Goal: Task Accomplishment & Management: Manage account settings

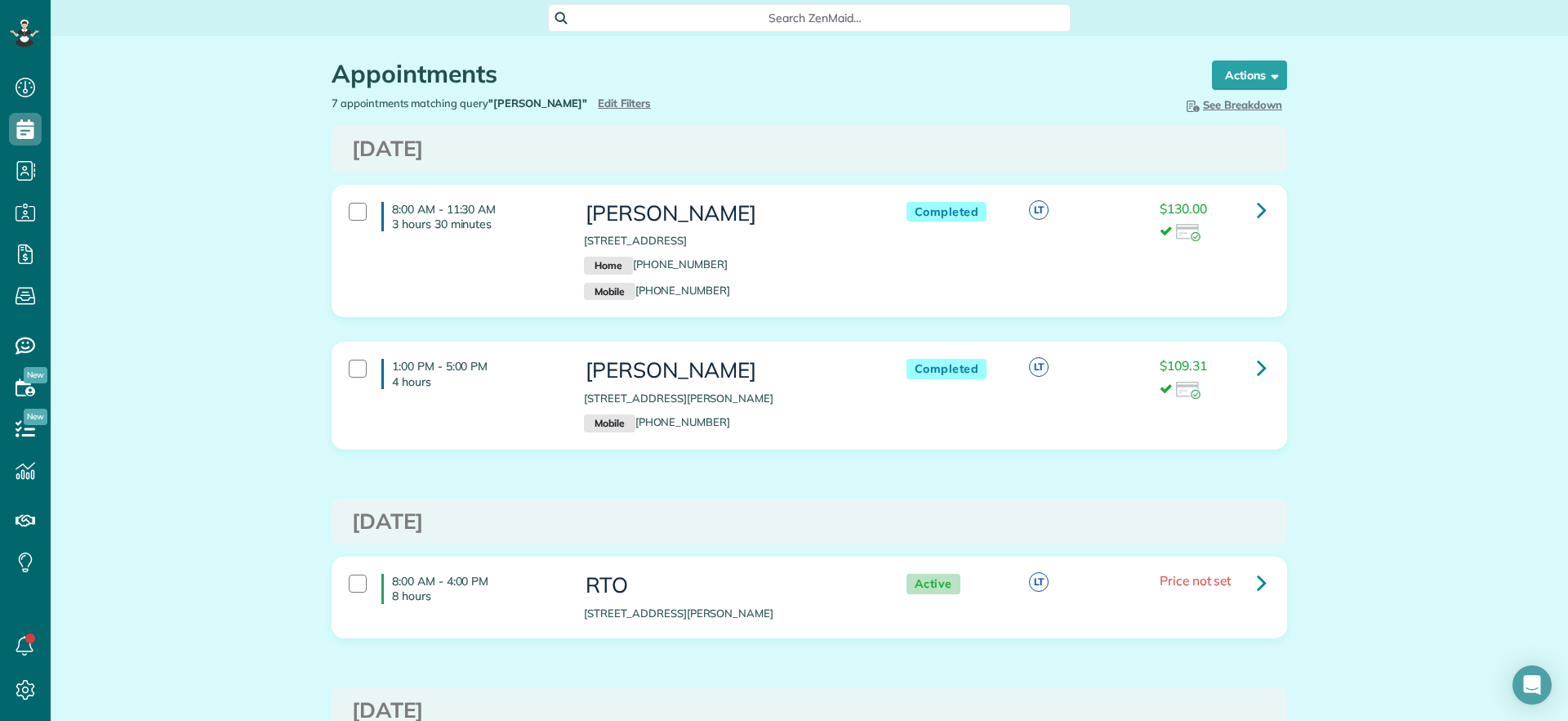
scroll to position [7, 7]
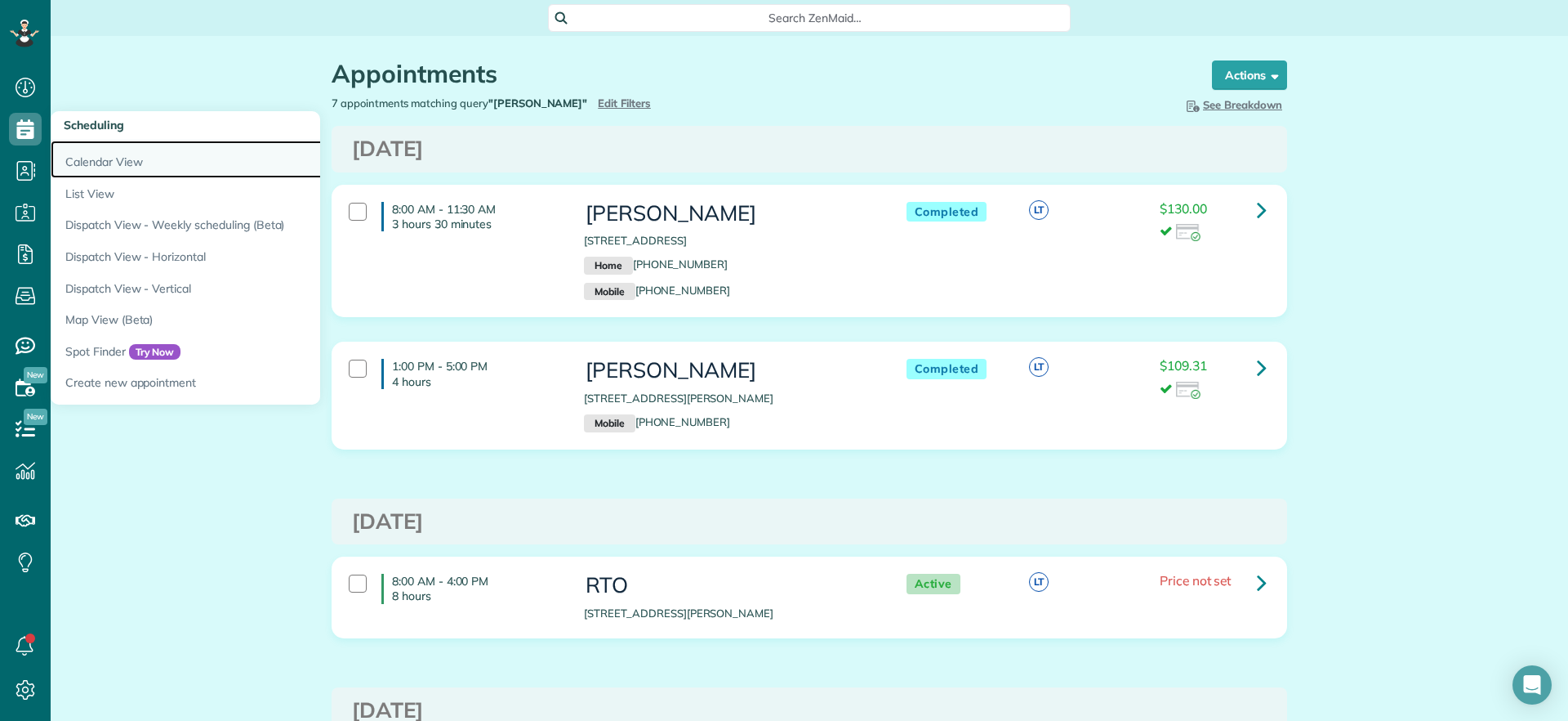
click at [91, 156] on link "Calendar View" at bounding box center [255, 159] width 409 height 38
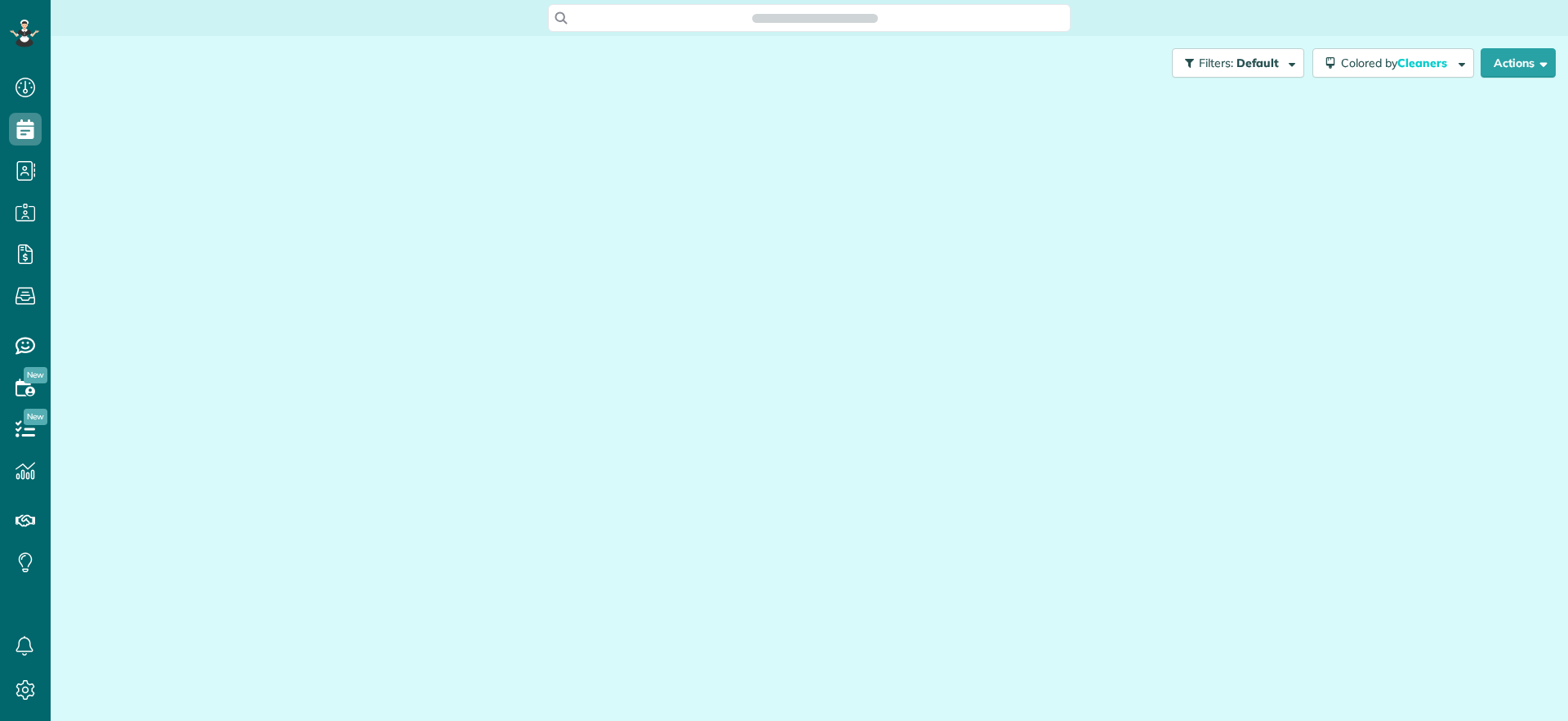
scroll to position [721, 51]
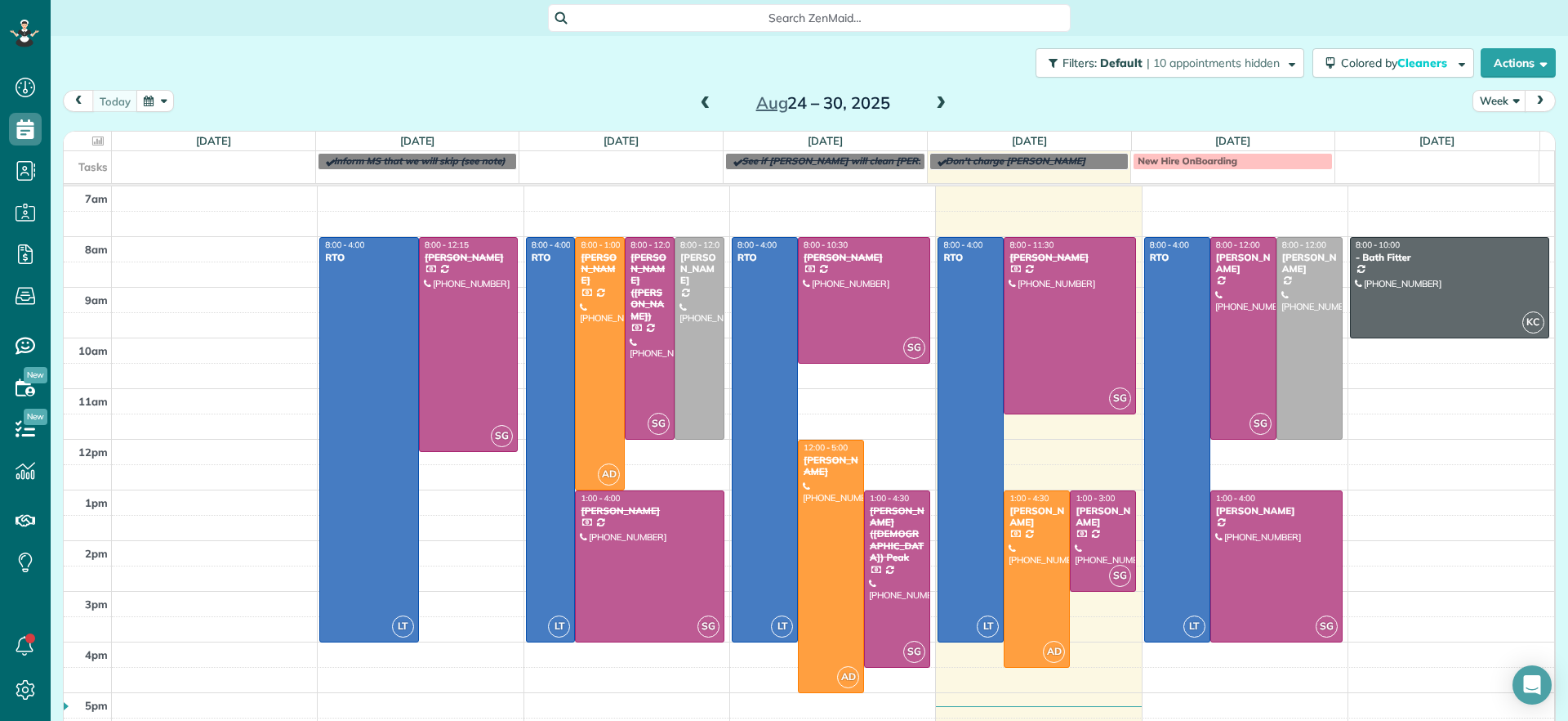
click at [932, 99] on span at bounding box center [940, 104] width 18 height 14
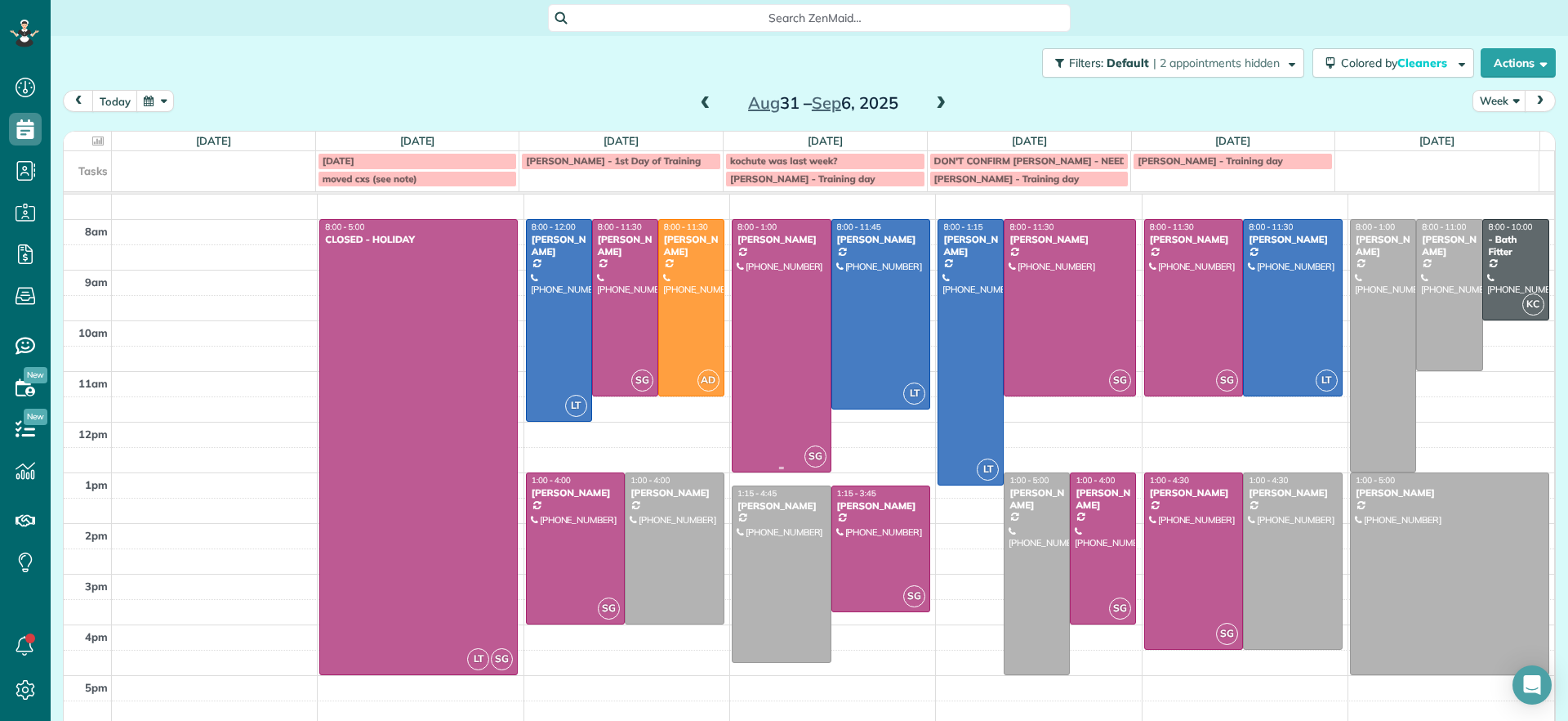
scroll to position [0, 0]
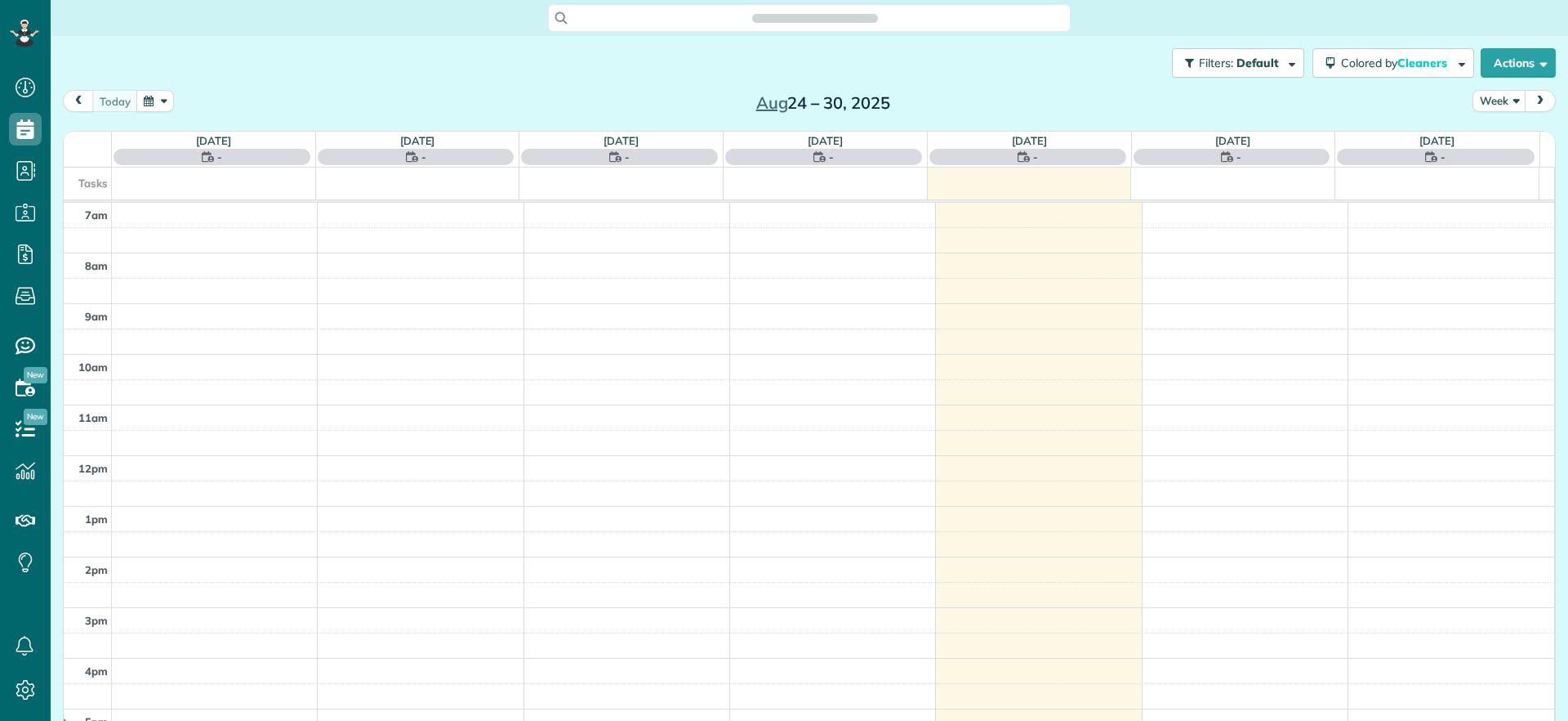
scroll to position [7, 7]
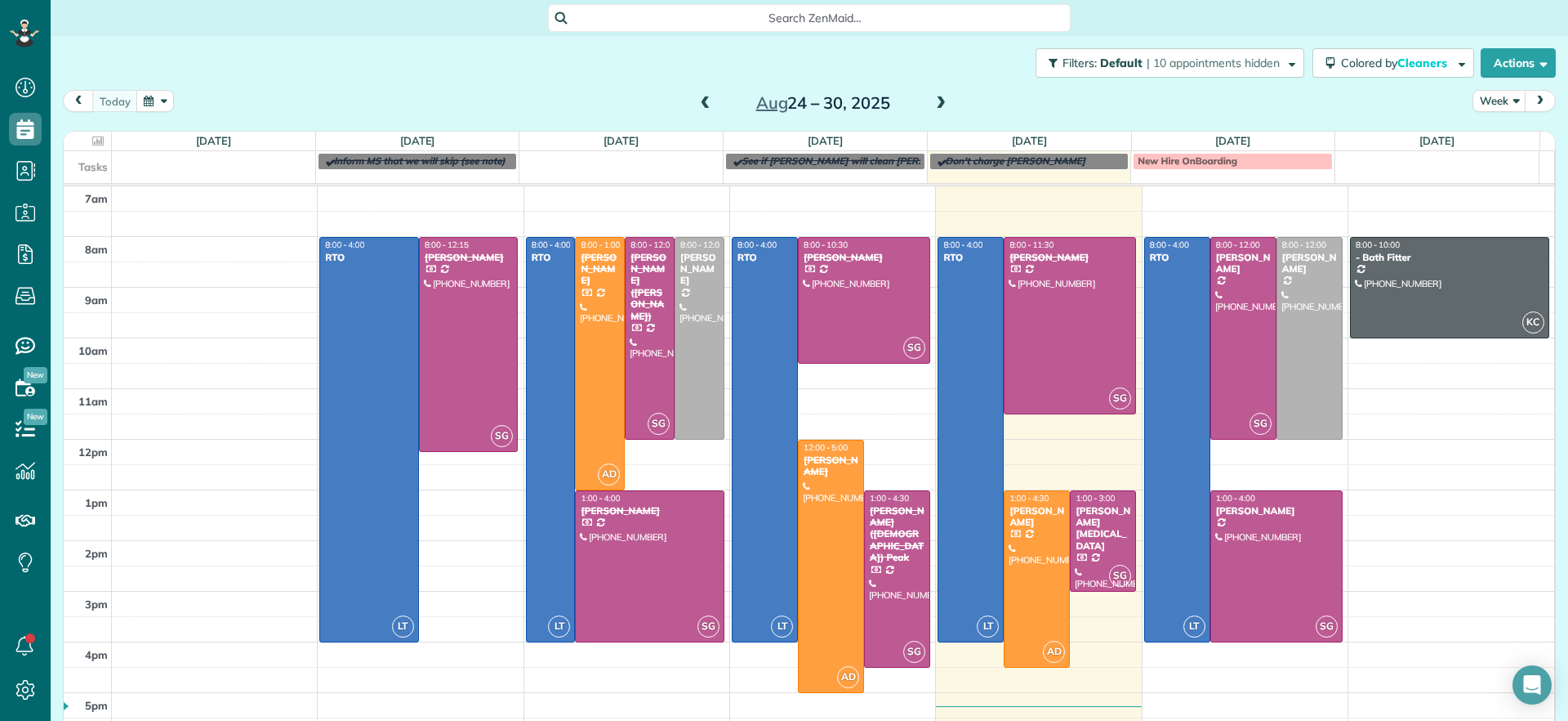
click at [933, 102] on span at bounding box center [940, 104] width 18 height 14
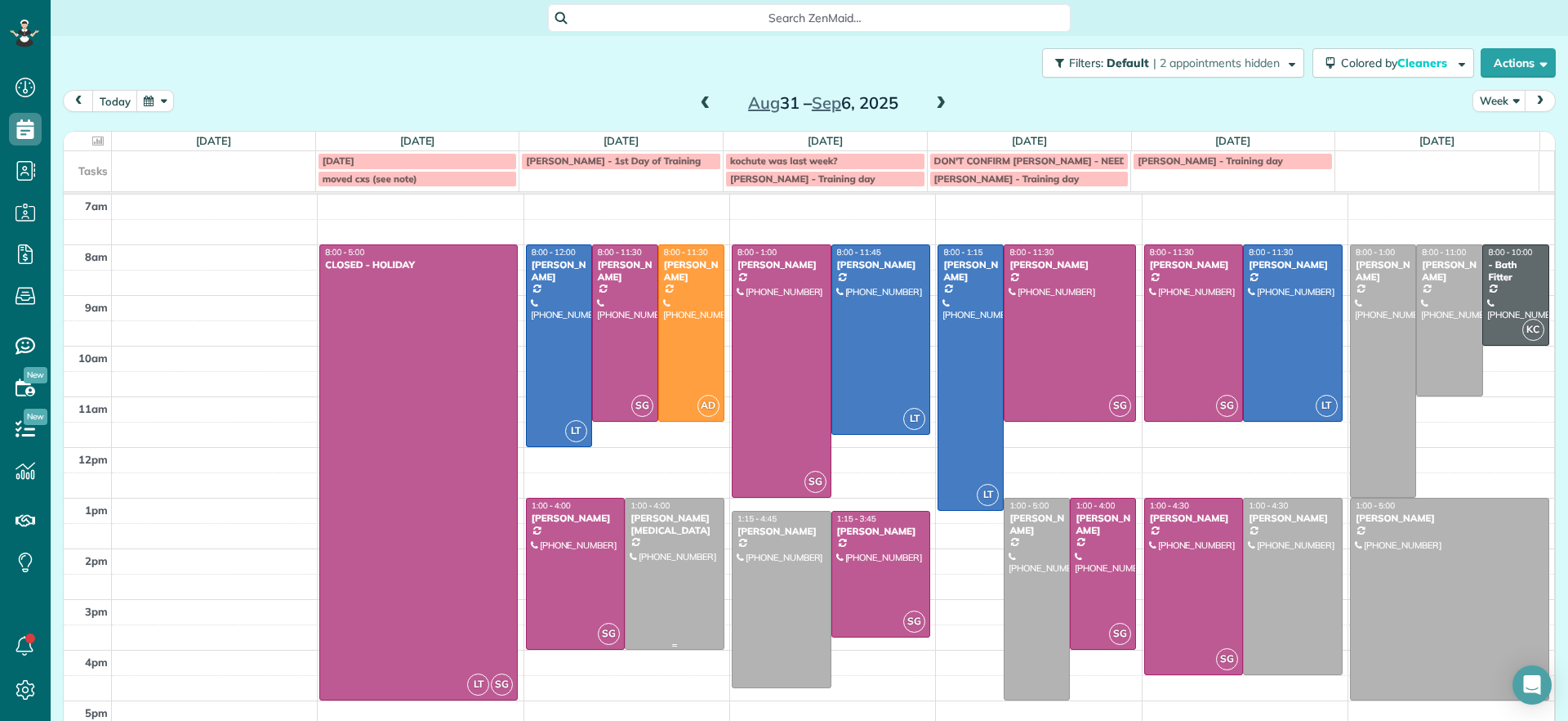
click at [670, 596] on div at bounding box center [675, 573] width 98 height 150
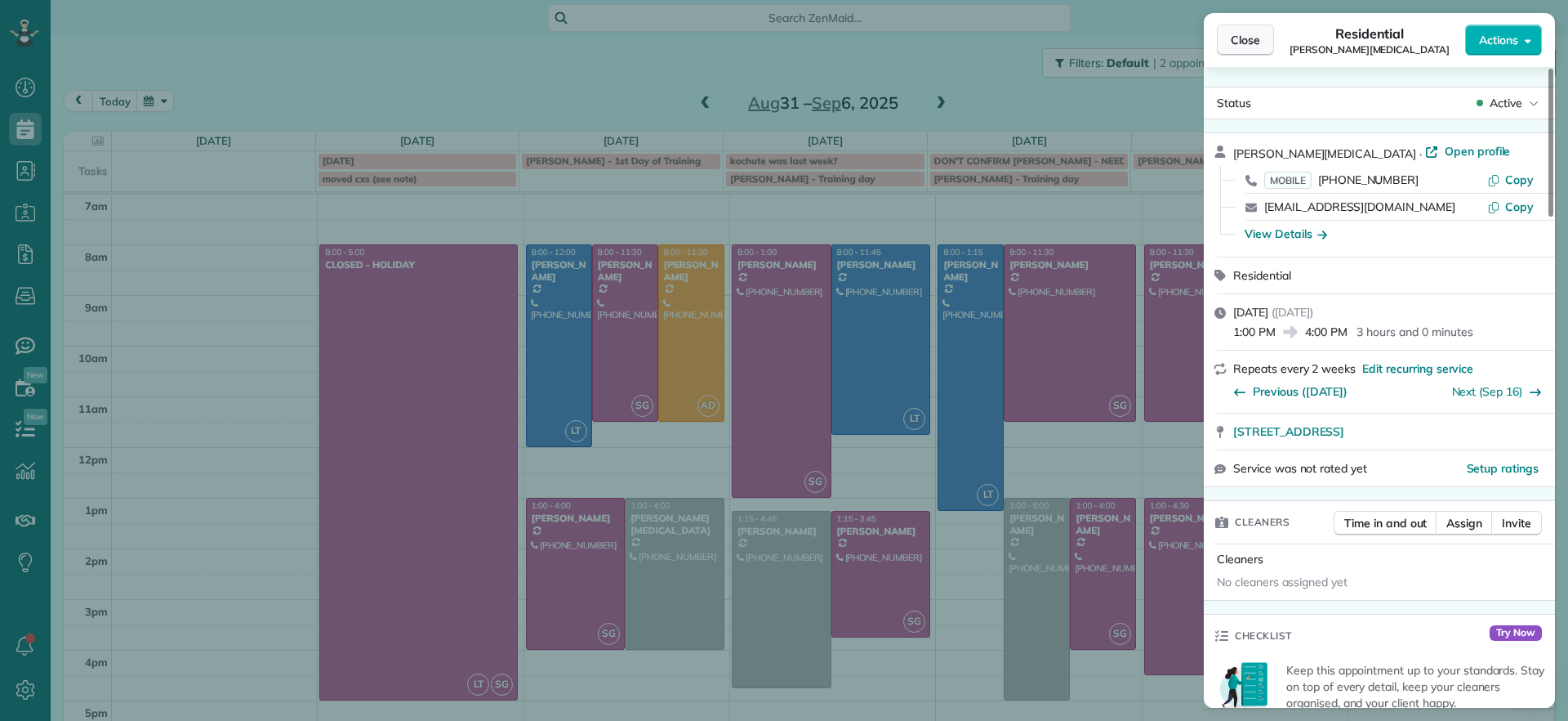
click at [1262, 51] on button "Close" at bounding box center [1245, 39] width 57 height 31
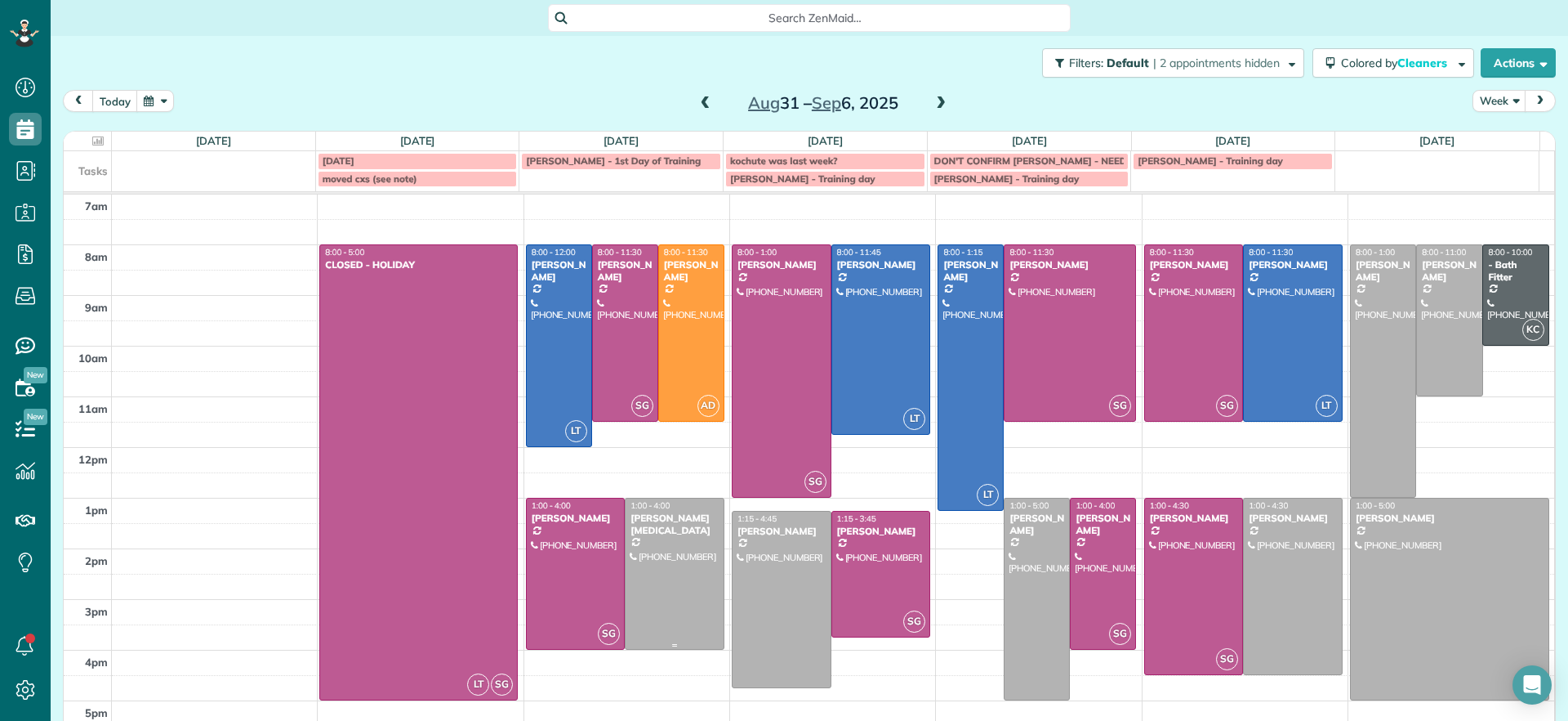
click at [659, 573] on div at bounding box center [675, 573] width 98 height 150
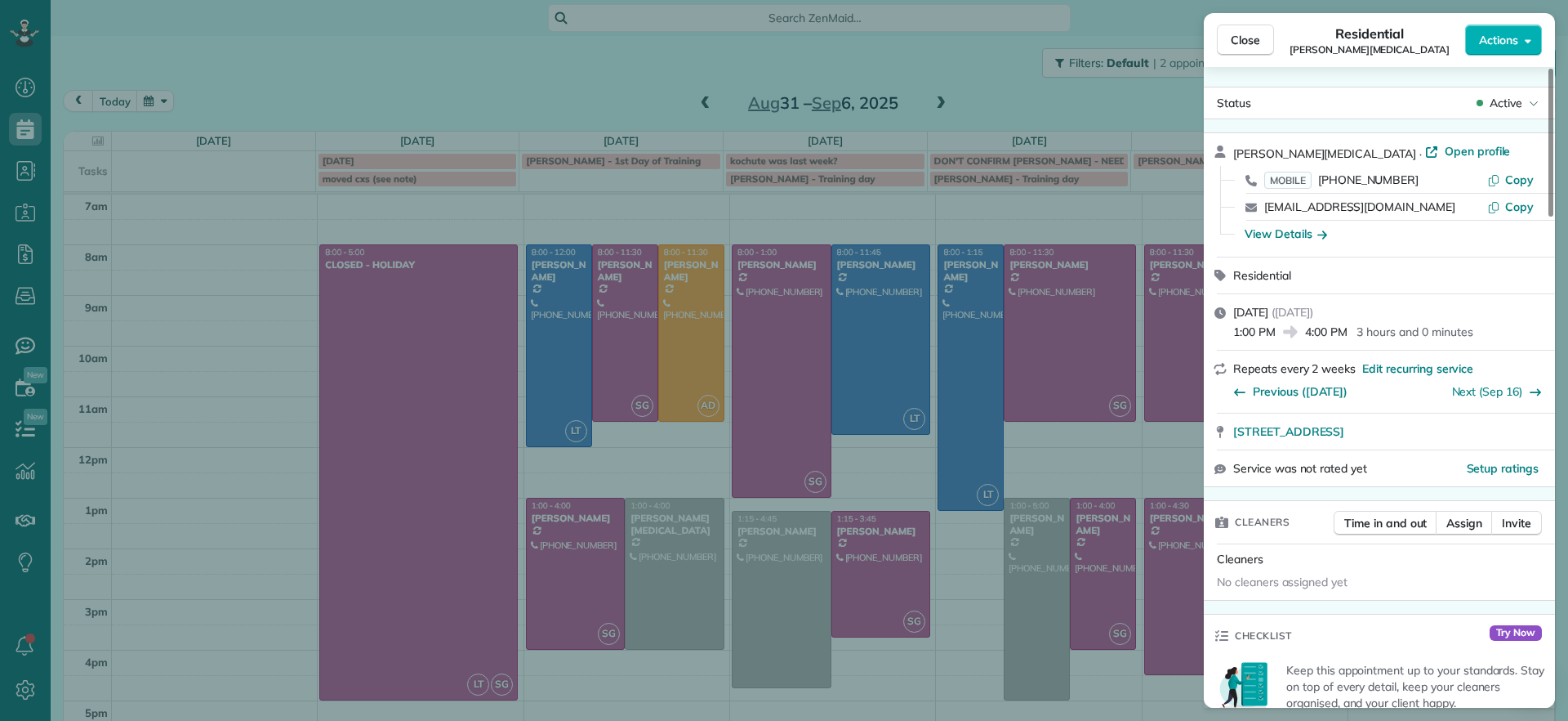
click at [923, 666] on div "Close Residential Karen Shiner Actions Status Active Karen Shiner · Open profil…" at bounding box center [784, 360] width 1568 height 721
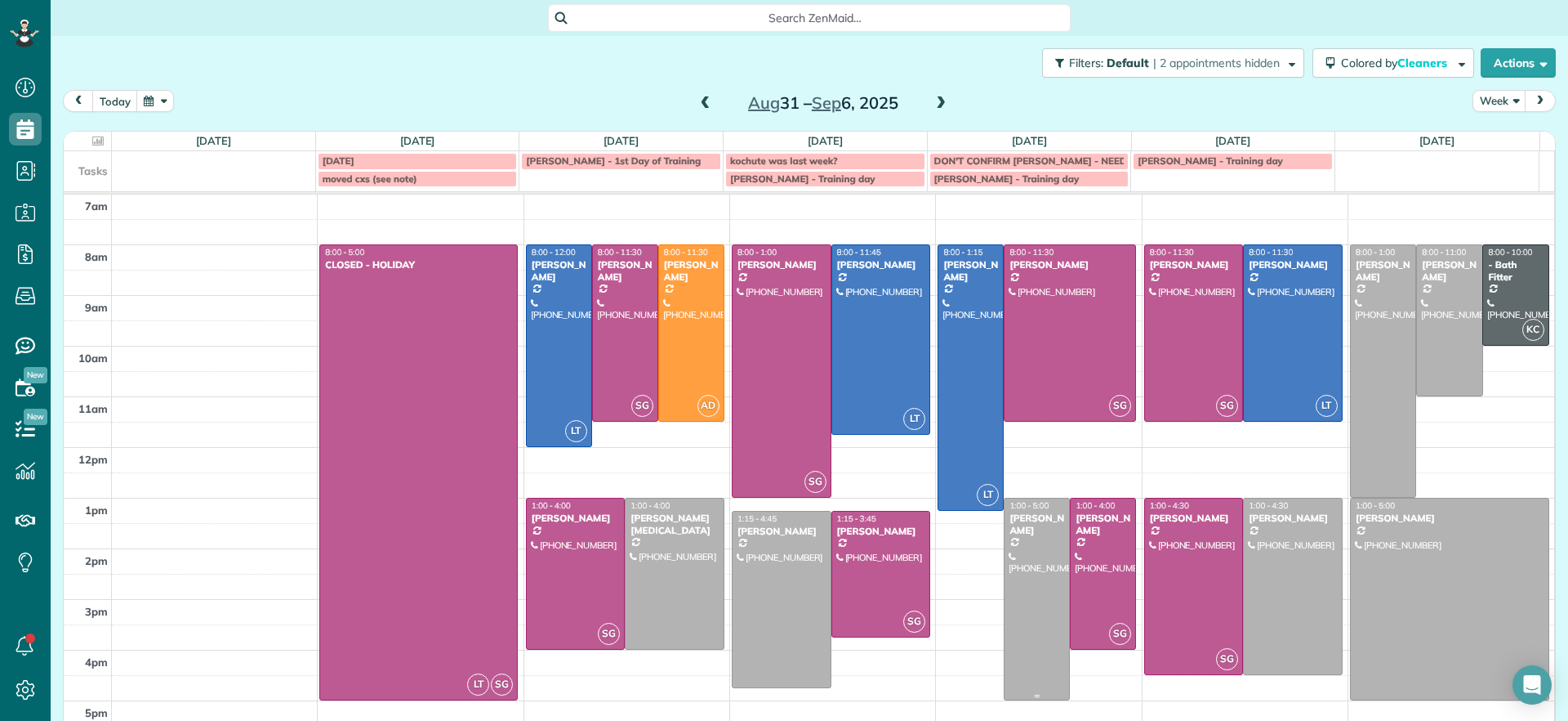
click at [1010, 590] on div at bounding box center [1037, 598] width 64 height 201
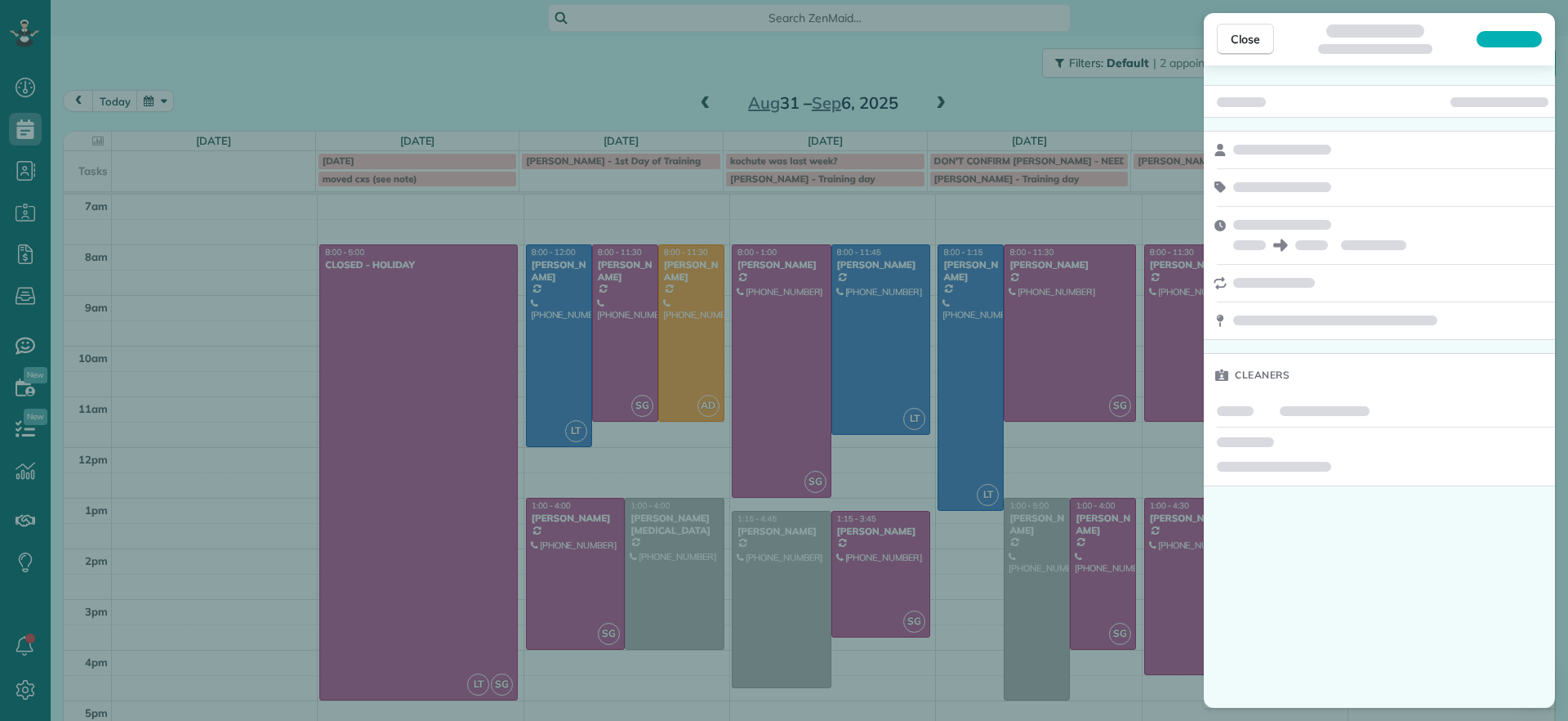
click at [930, 663] on div "Close Cleaners" at bounding box center [784, 360] width 1568 height 721
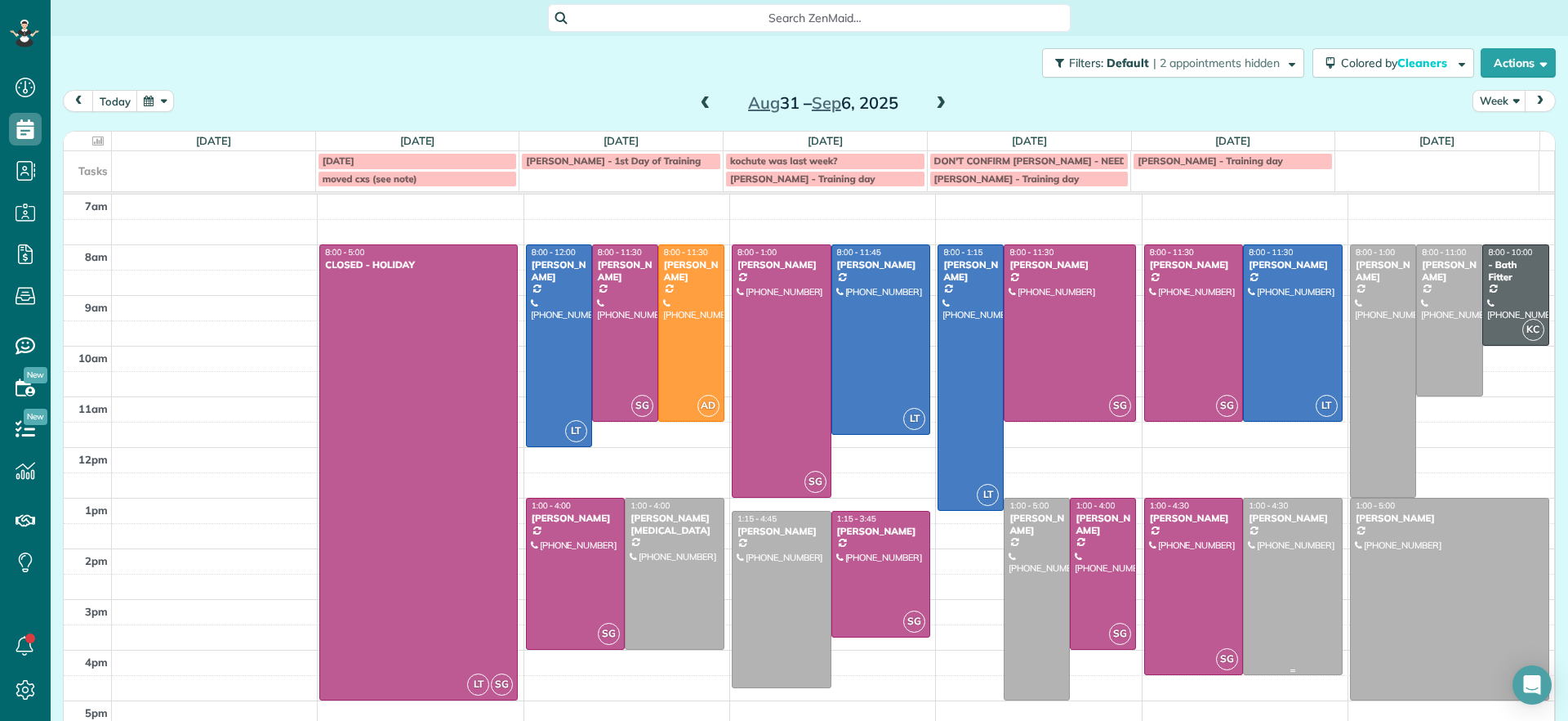
click at [1271, 549] on div at bounding box center [1293, 586] width 98 height 175
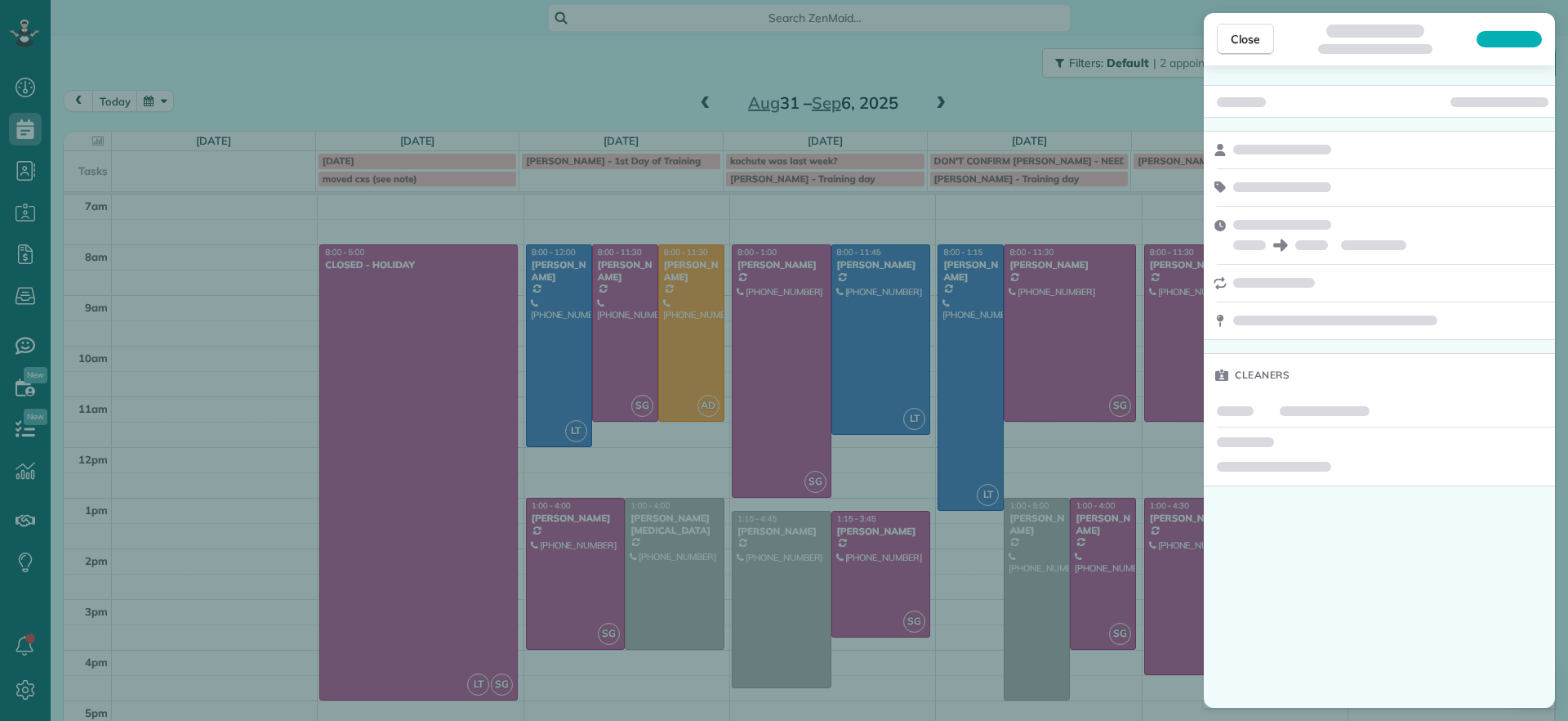
click at [651, 592] on div "Close Cleaners" at bounding box center [784, 360] width 1568 height 721
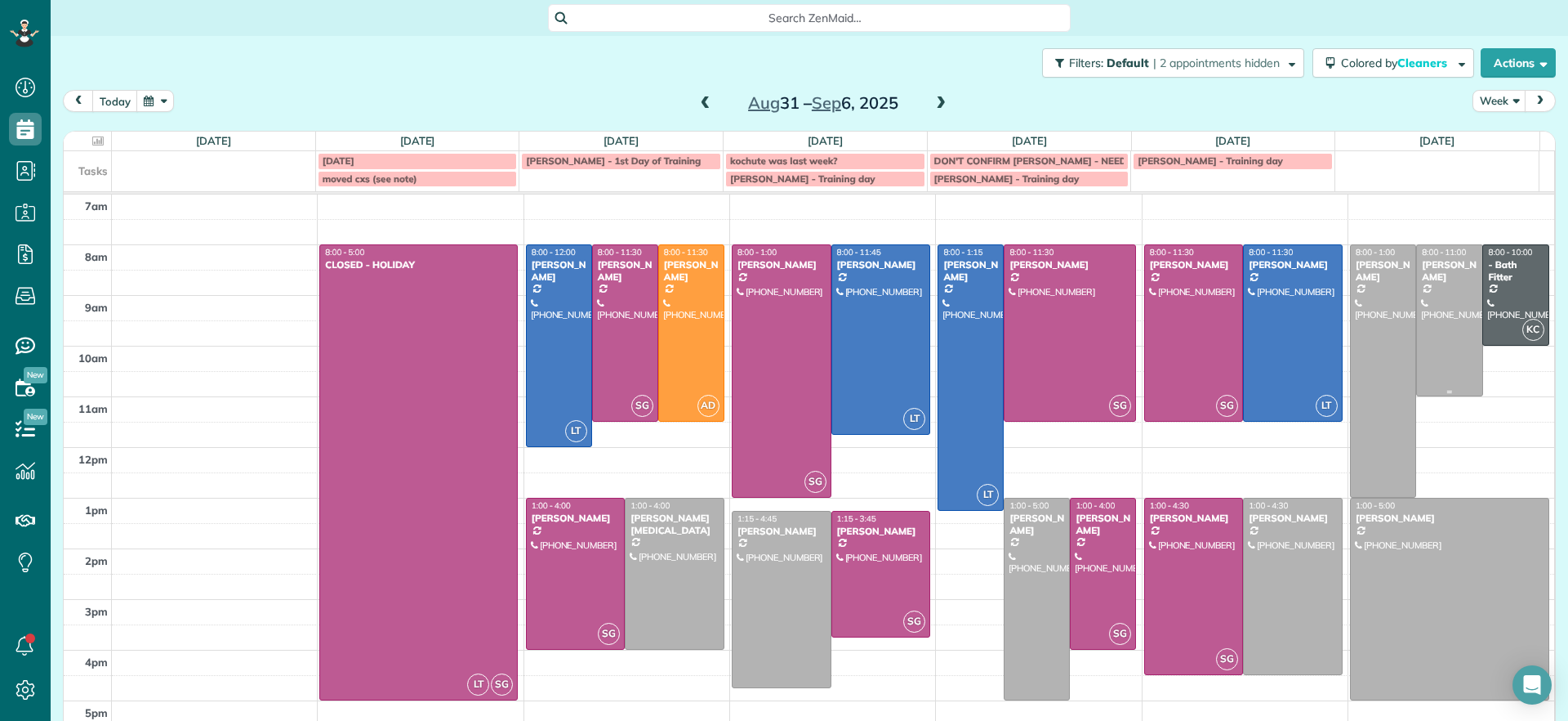
click at [1417, 327] on div at bounding box center [1449, 320] width 64 height 150
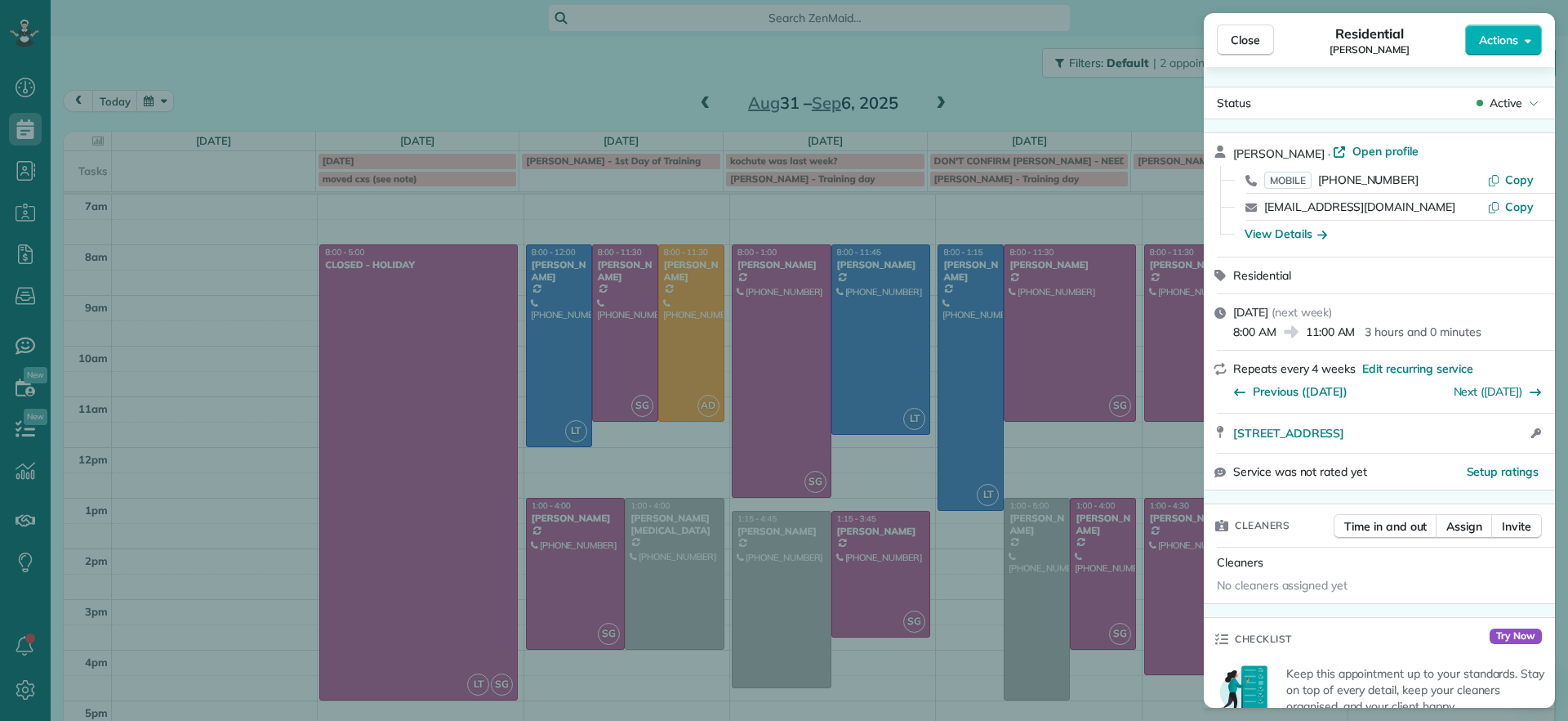
click at [1096, 196] on div "Close Residential Lesley Bruno Actions Status Active Lesley Bruno · Open profil…" at bounding box center [784, 360] width 1568 height 721
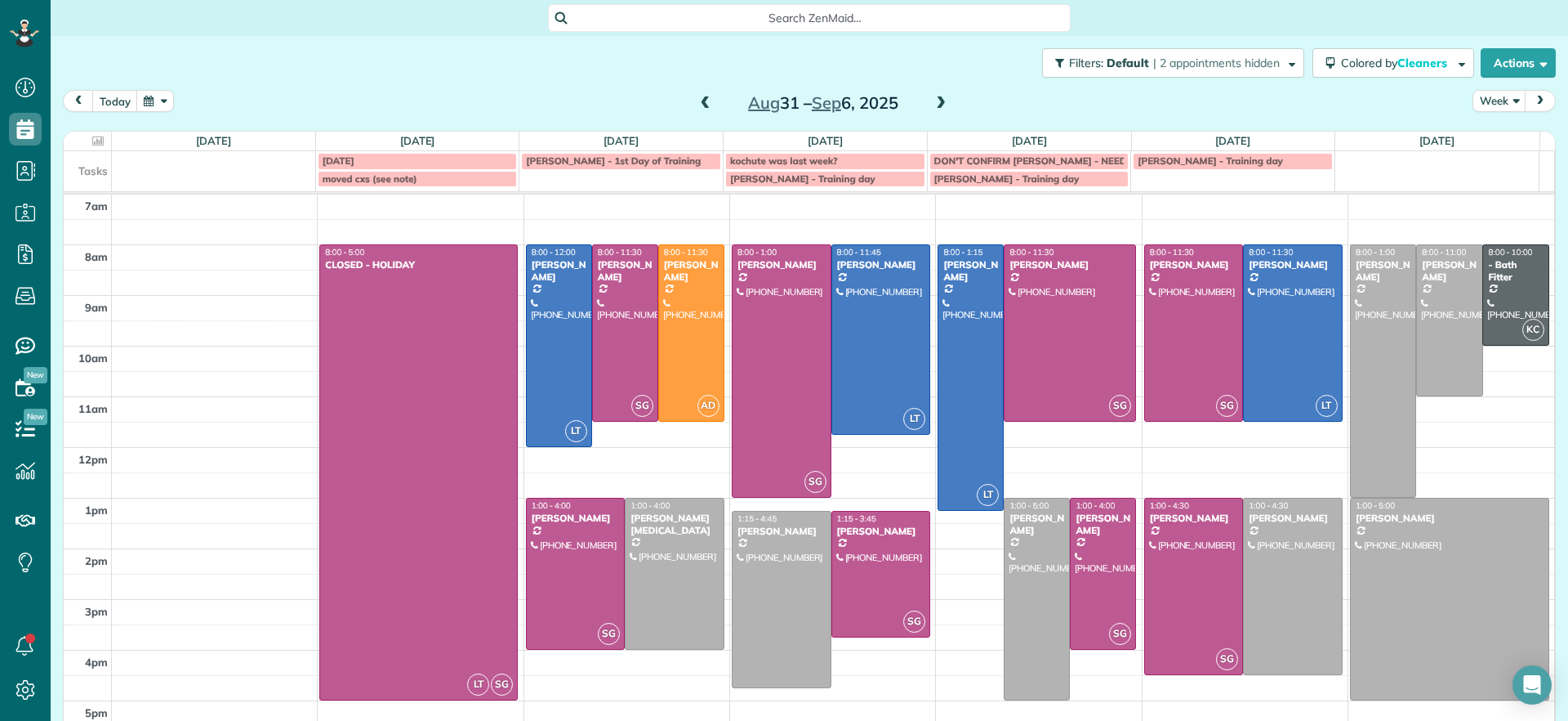
click at [935, 105] on span at bounding box center [940, 104] width 18 height 14
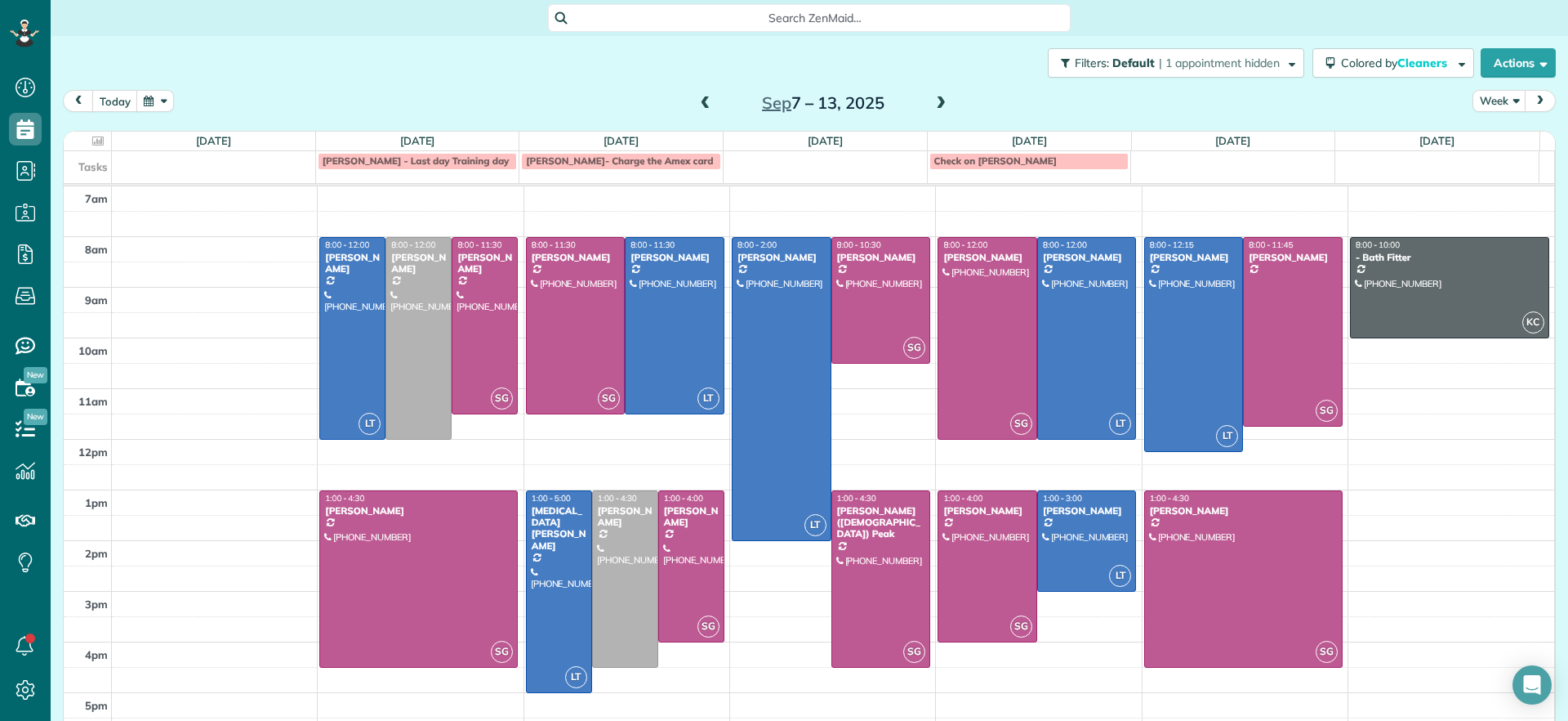
click at [697, 95] on span at bounding box center [705, 103] width 18 height 24
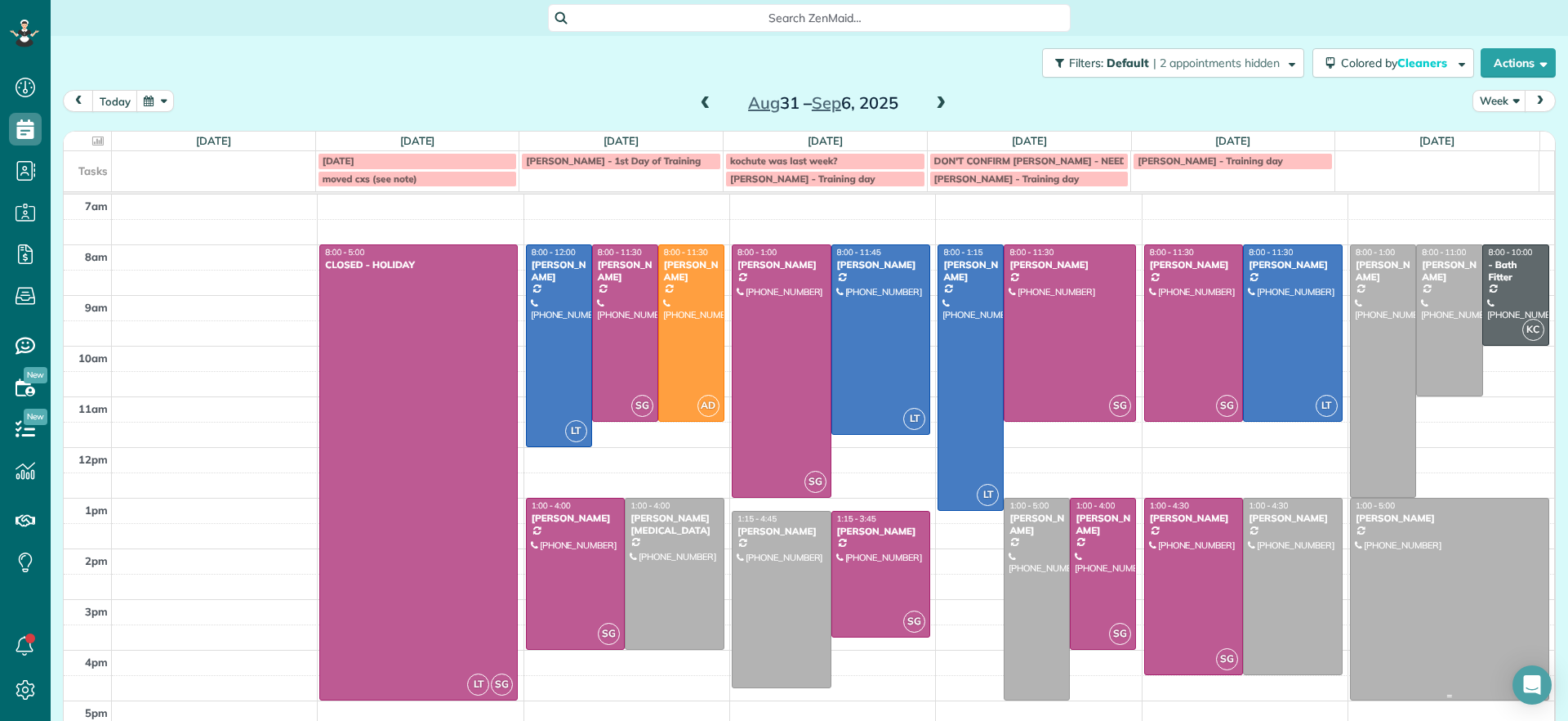
drag, startPoint x: 1419, startPoint y: 617, endPoint x: 1404, endPoint y: 623, distance: 16.2
click at [1415, 617] on div at bounding box center [1449, 598] width 198 height 201
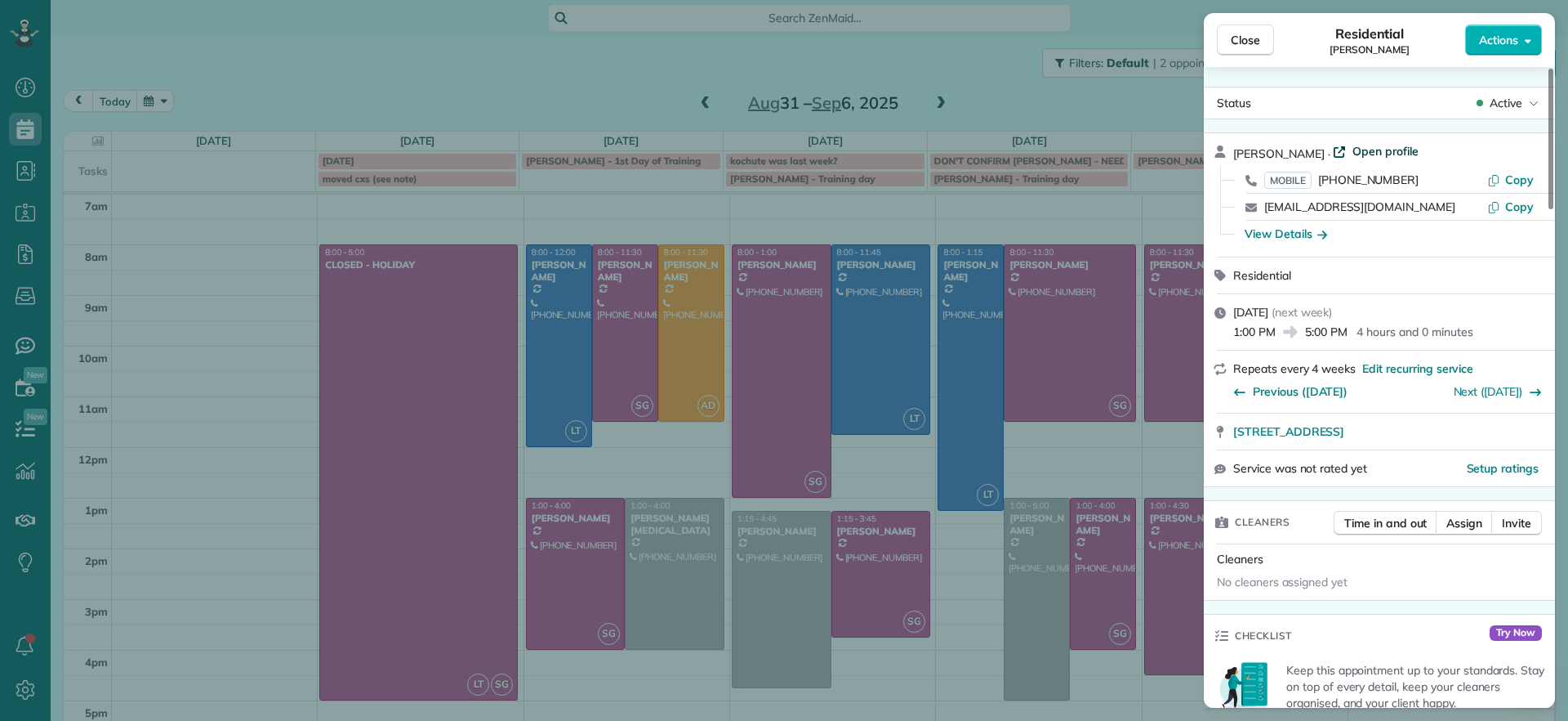
click at [1361, 143] on span "Open profile" at bounding box center [1386, 151] width 66 height 16
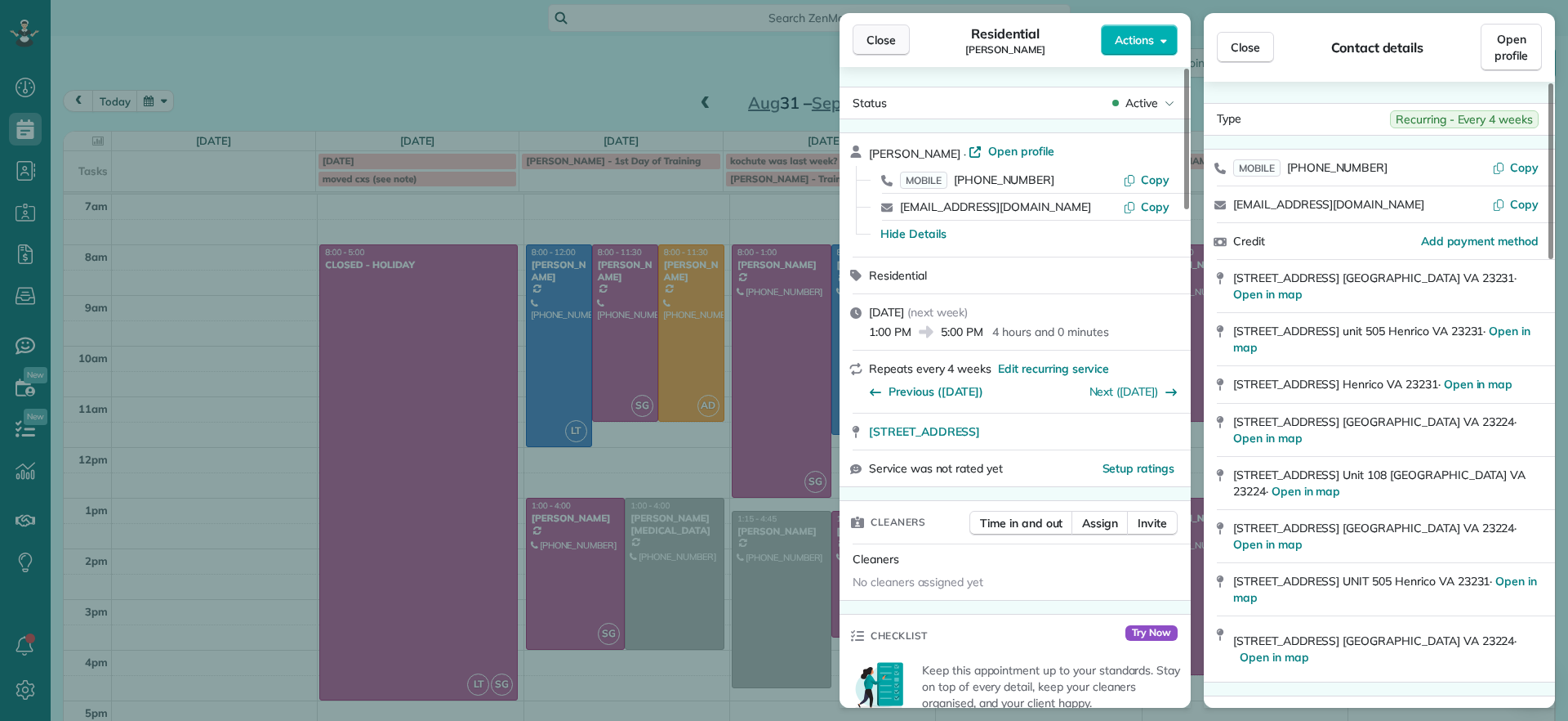
click at [883, 41] on span "Close" at bounding box center [881, 40] width 30 height 16
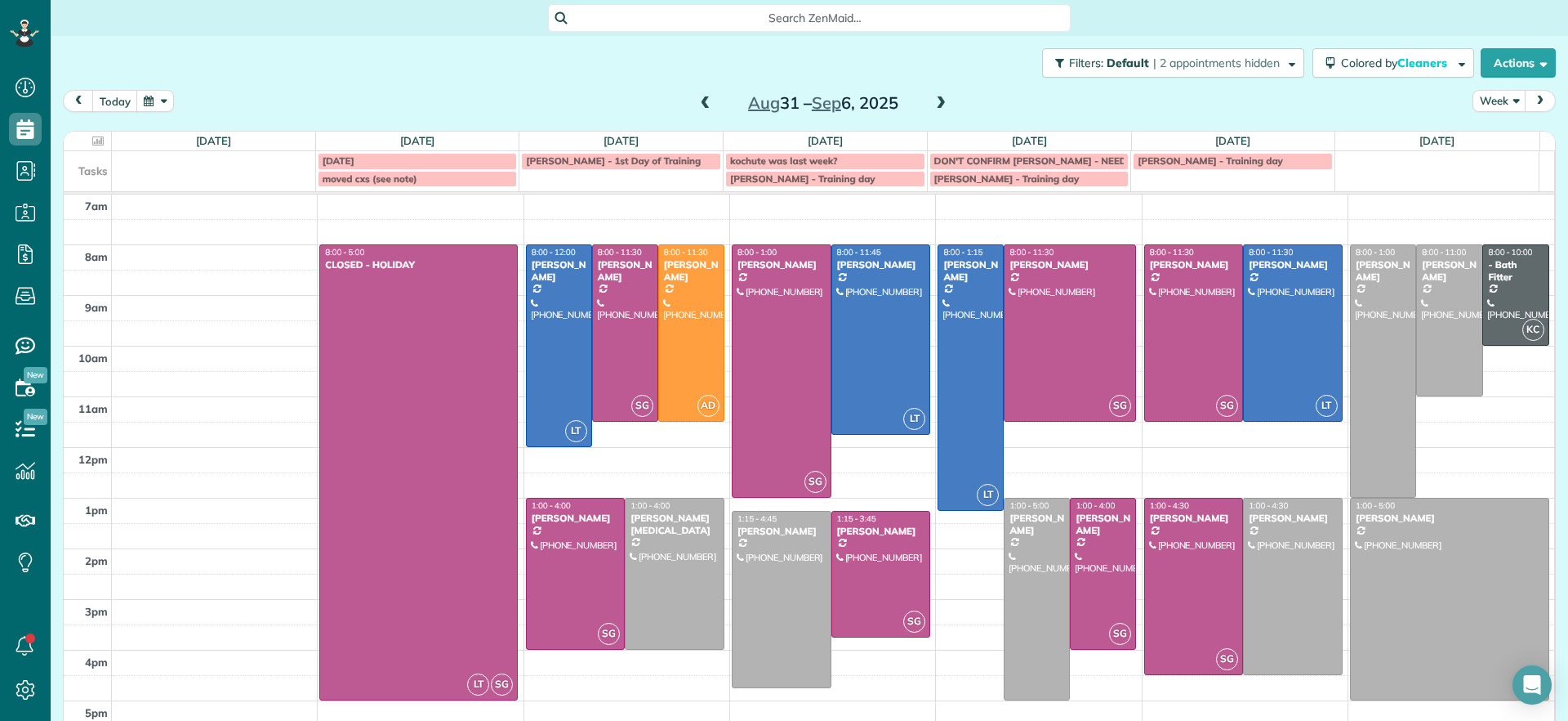
click at [933, 106] on span at bounding box center [940, 104] width 18 height 14
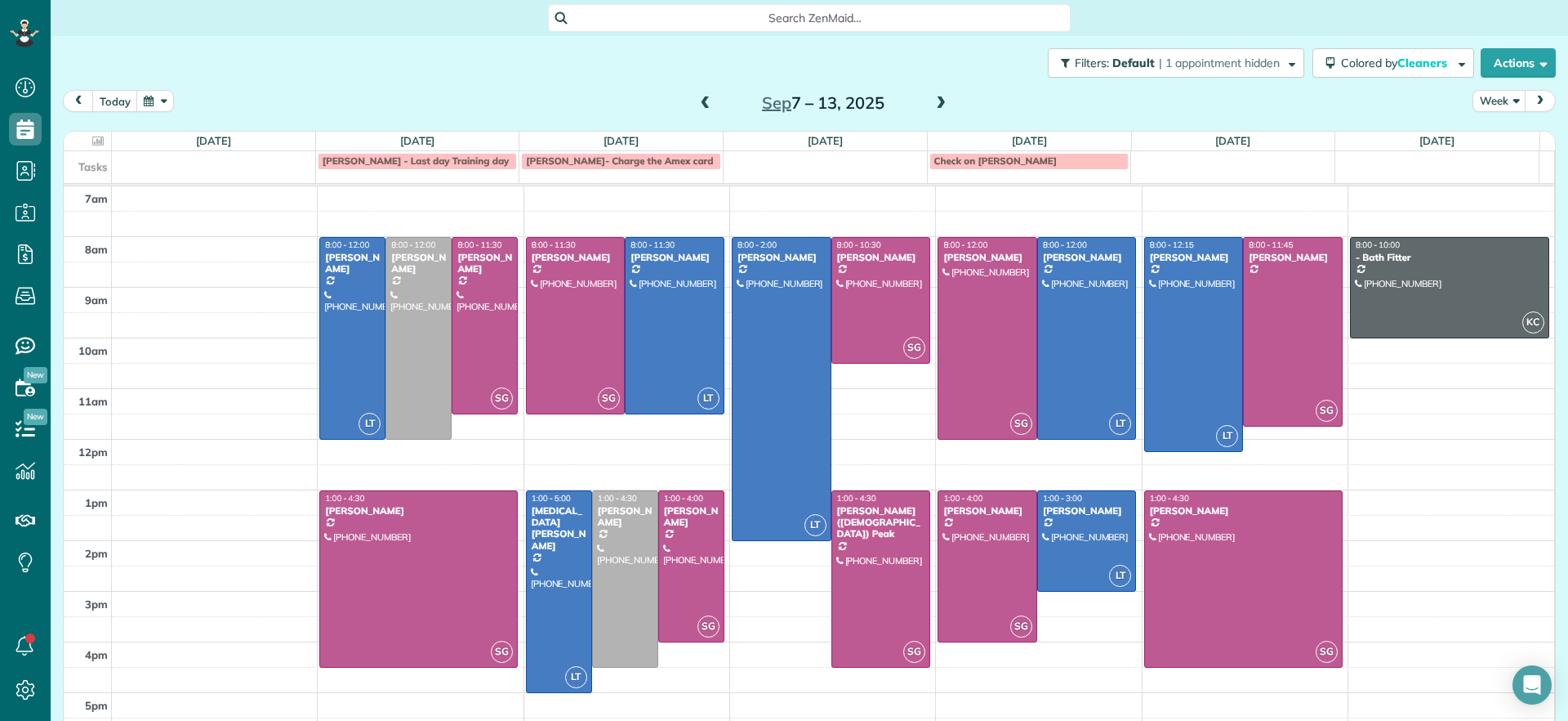
click at [697, 100] on span at bounding box center [705, 104] width 18 height 14
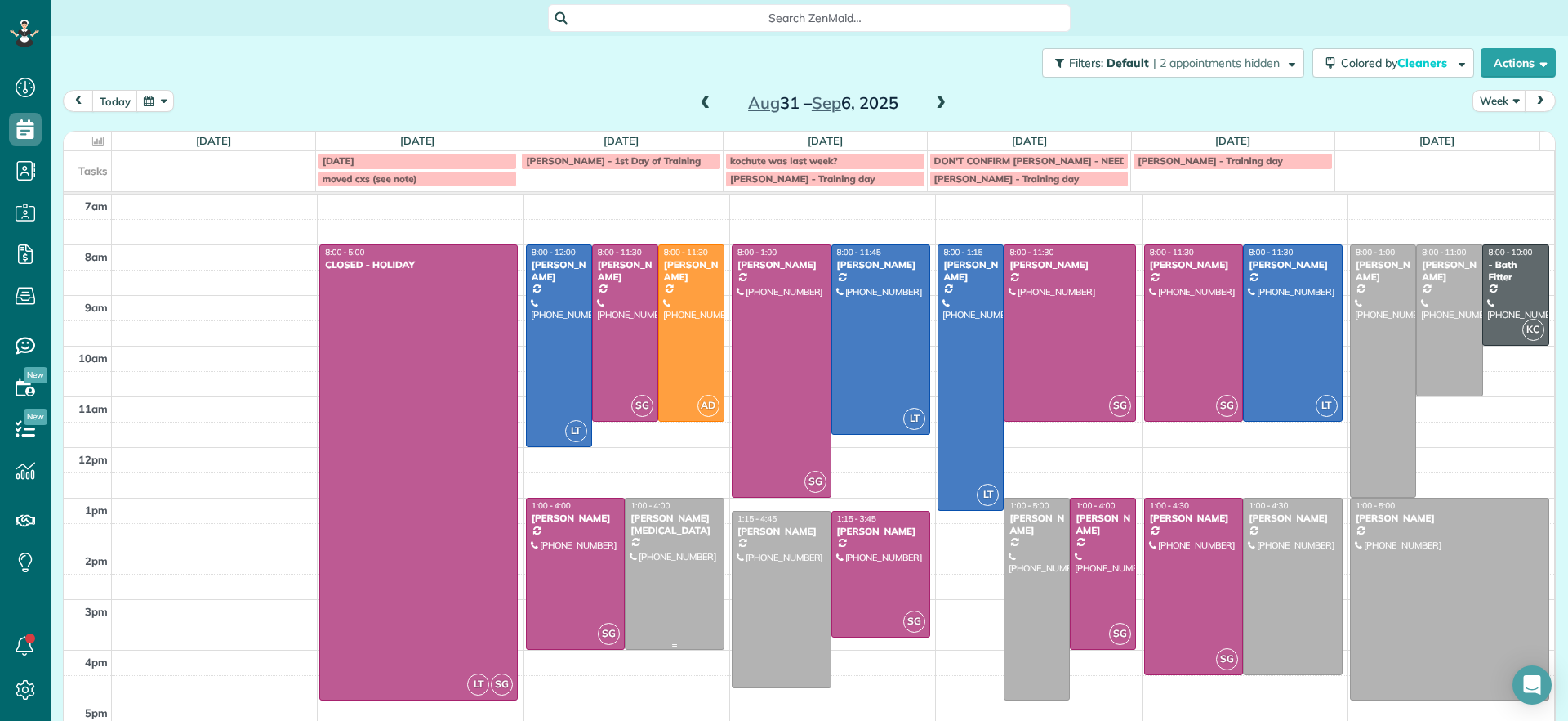
click at [653, 581] on div at bounding box center [675, 573] width 98 height 150
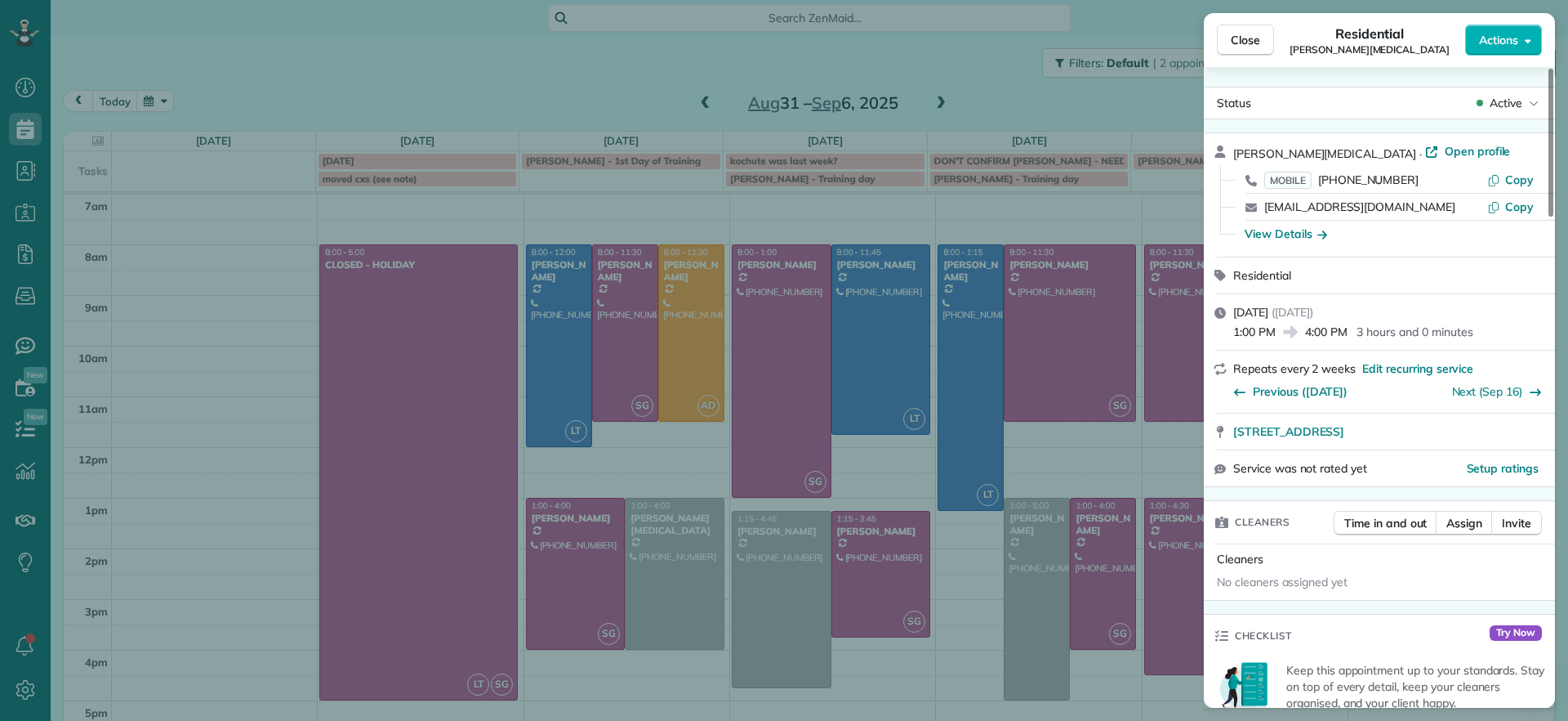
click at [1243, 30] on button "Close" at bounding box center [1245, 39] width 57 height 31
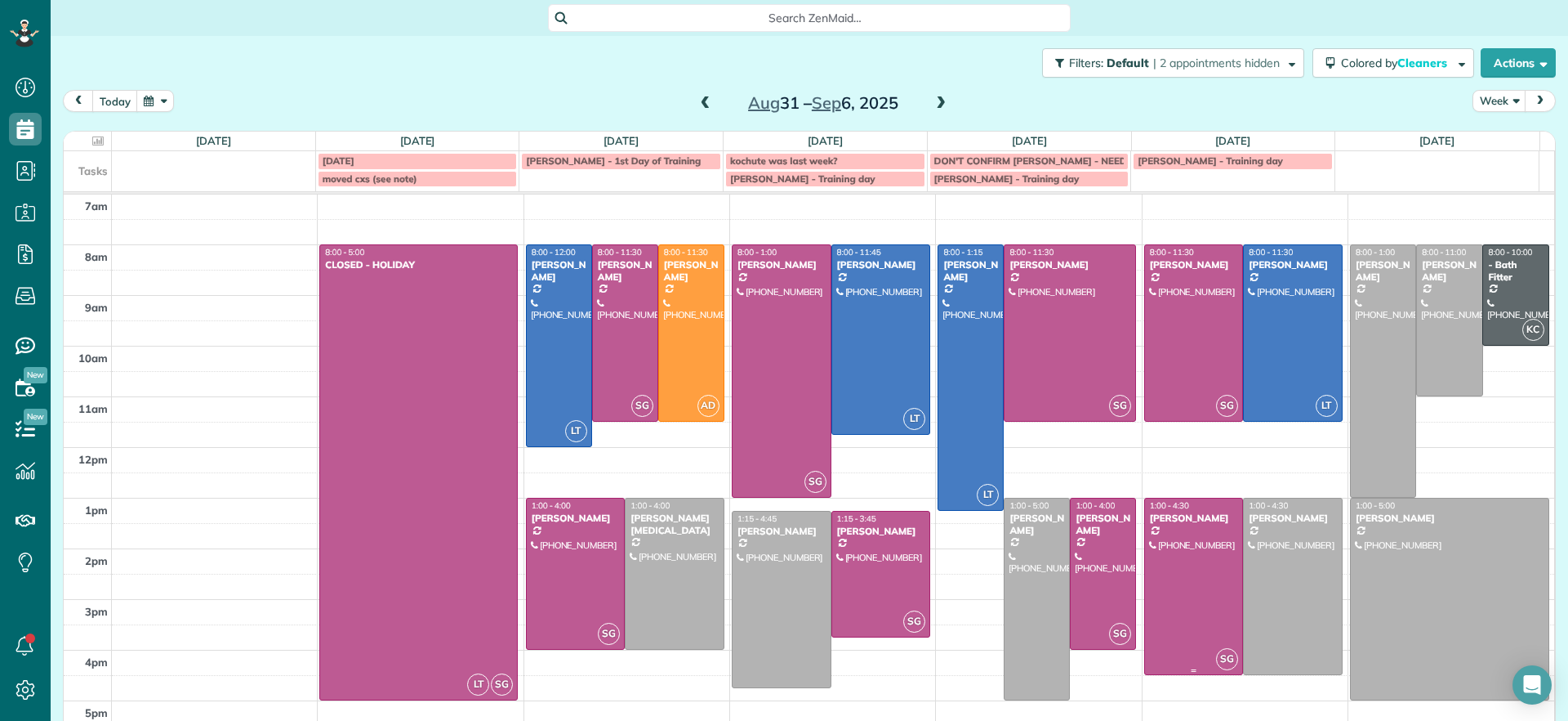
click at [1212, 575] on div at bounding box center [1194, 586] width 98 height 175
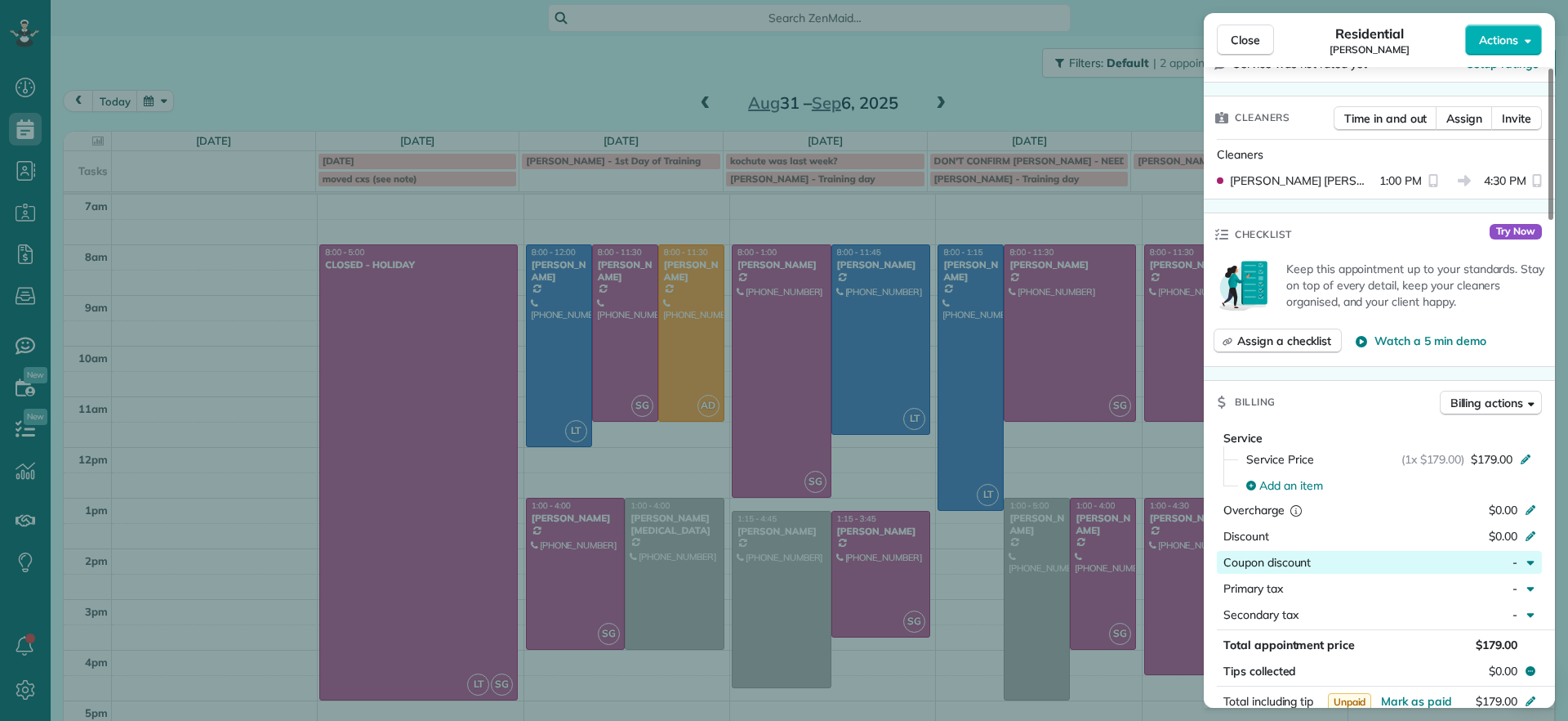
scroll to position [921, 0]
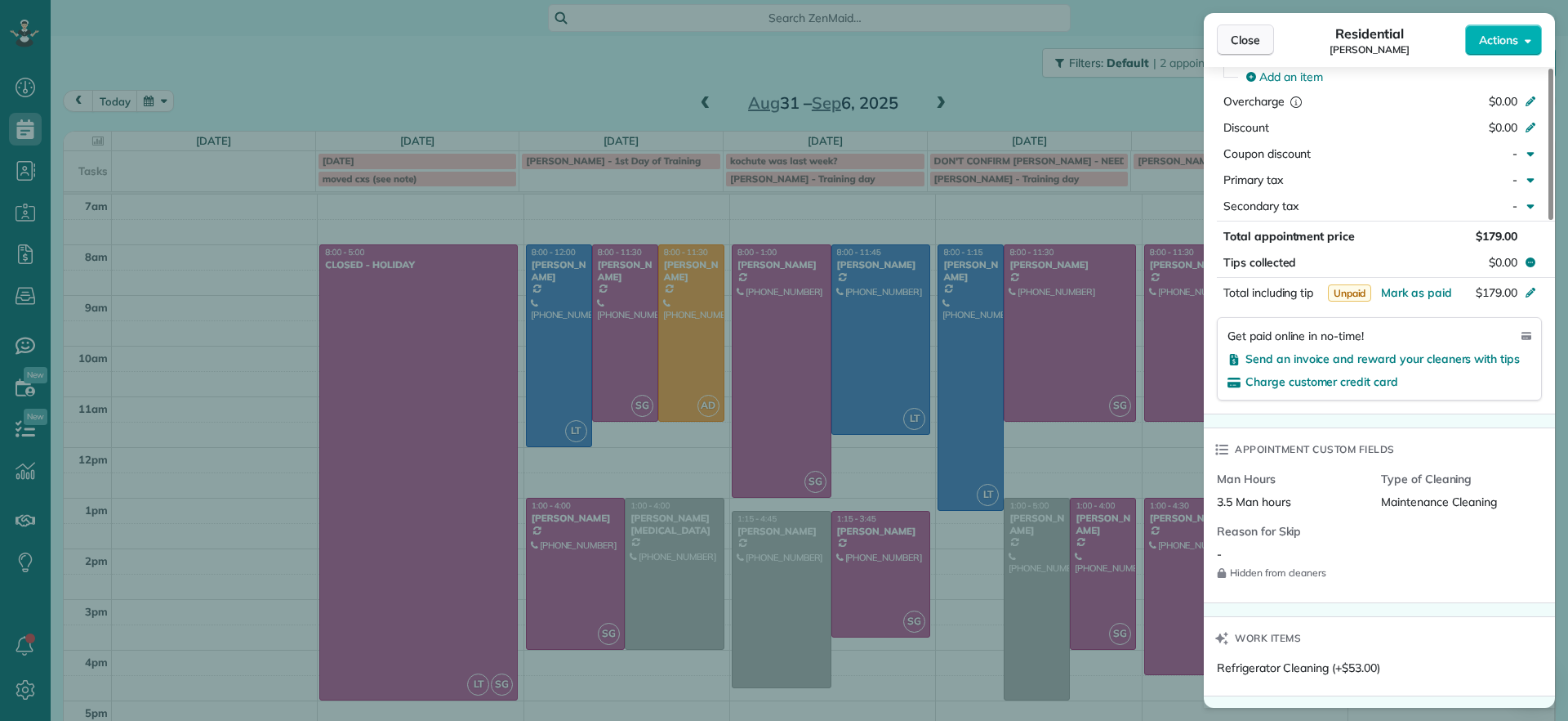
click at [1263, 47] on button "Close" at bounding box center [1245, 39] width 57 height 31
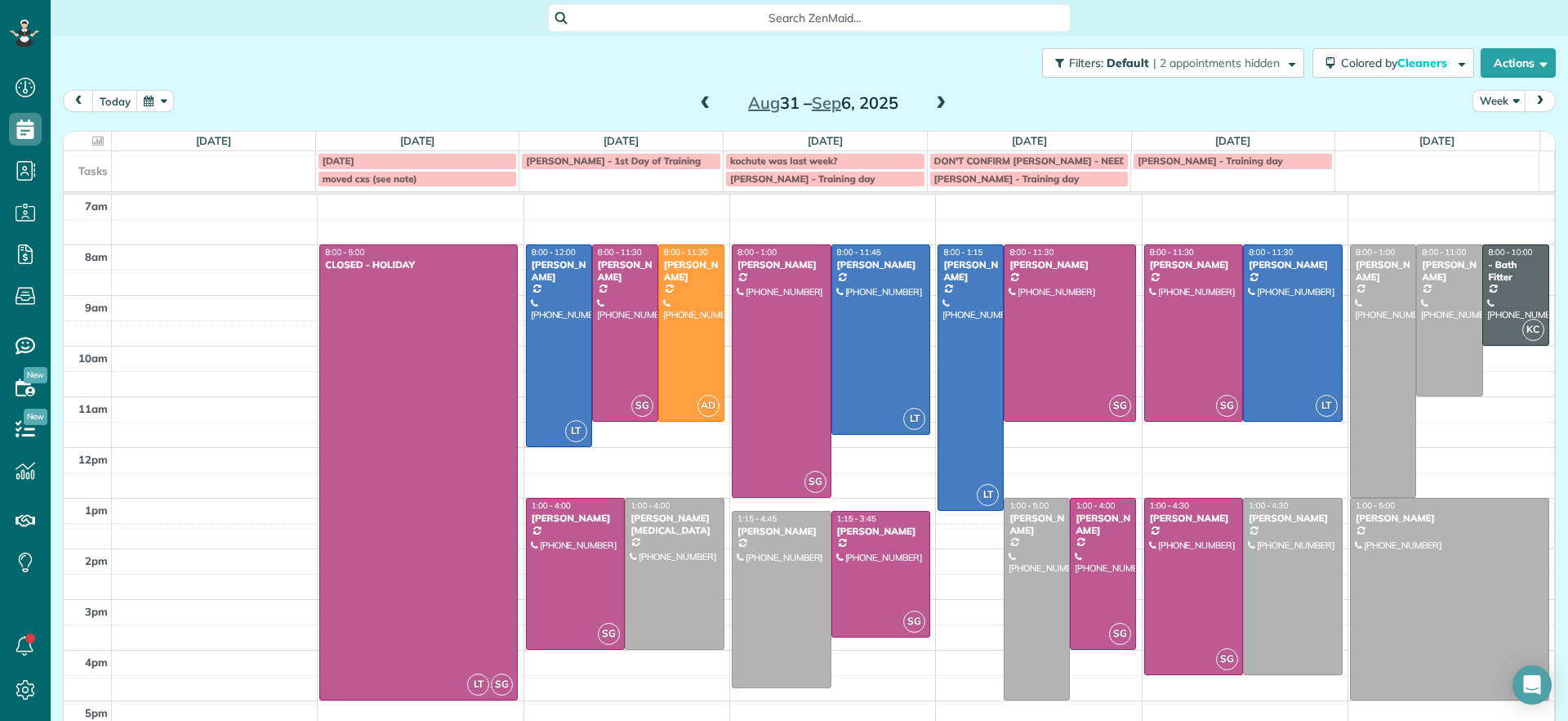
click at [1349, 26] on div "Search ZenMaid…" at bounding box center [809, 18] width 1517 height 28
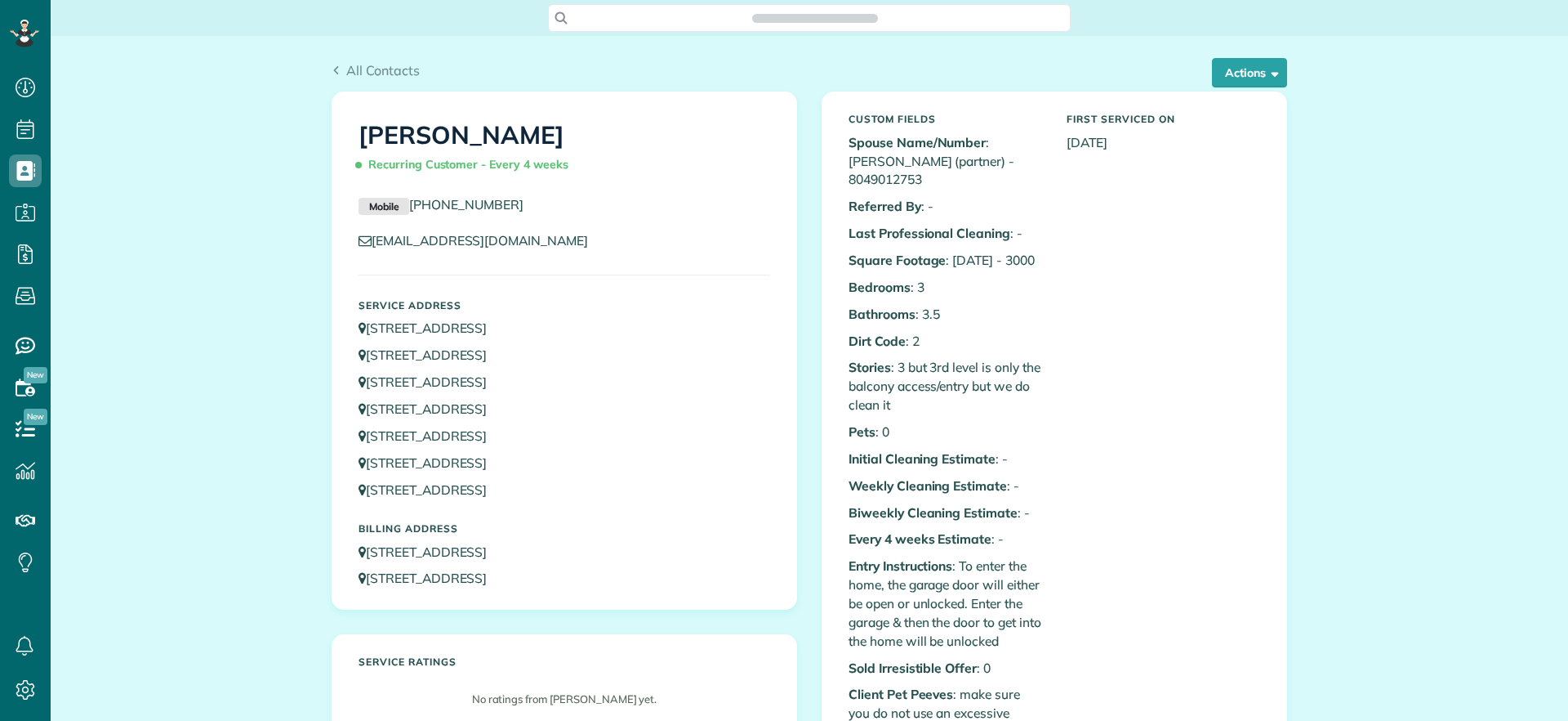
scroll to position [7, 7]
click at [1274, 85] on button "Actions" at bounding box center [1250, 72] width 75 height 30
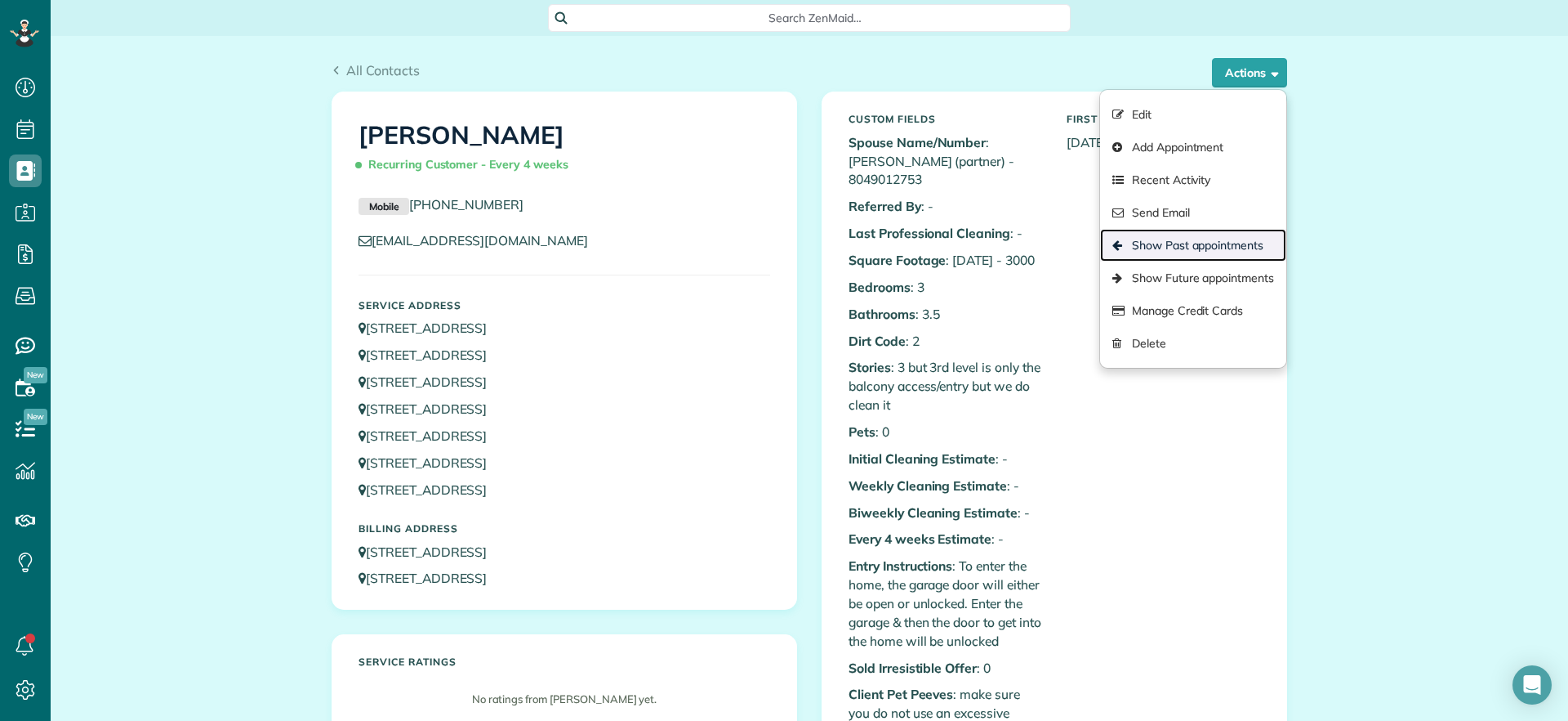
click at [1209, 241] on link "Show Past appointments" at bounding box center [1193, 245] width 186 height 33
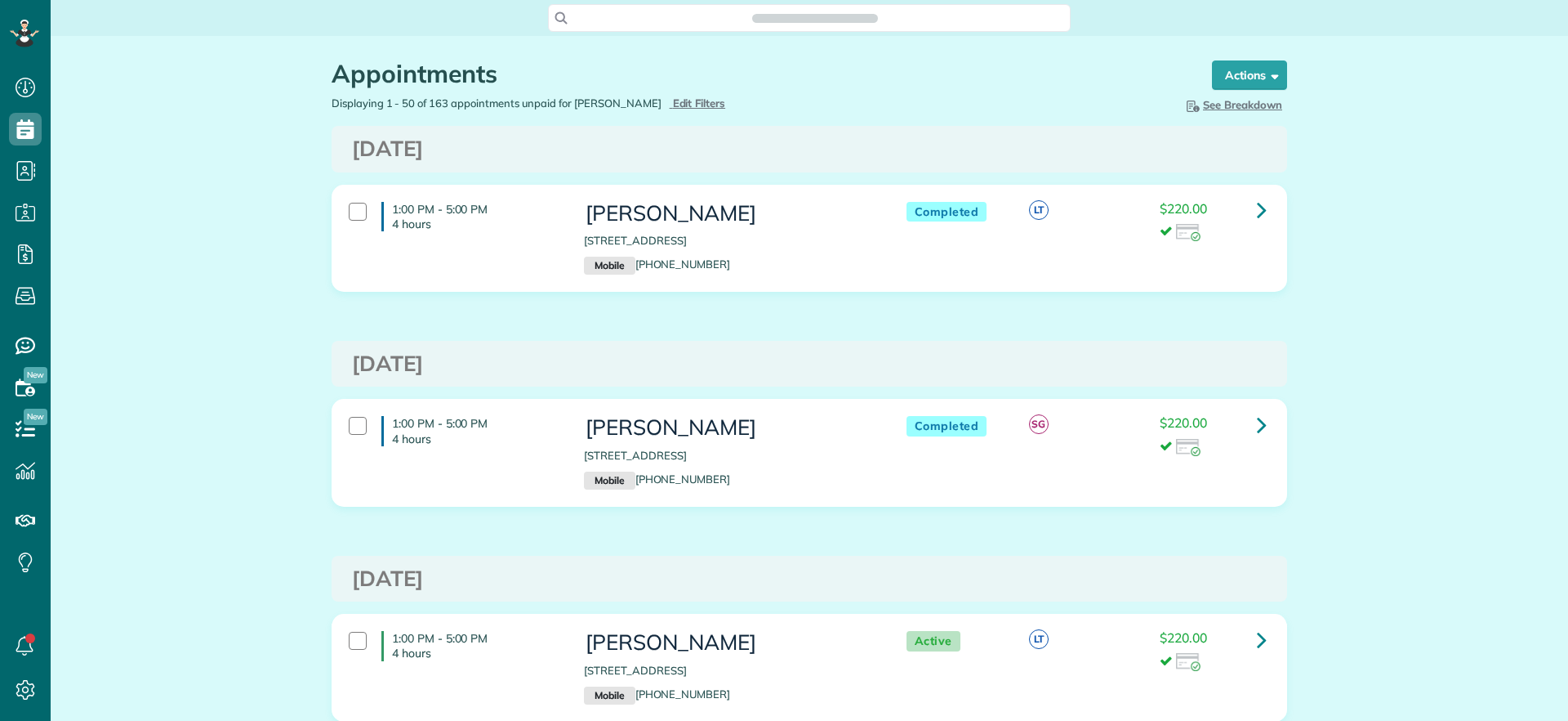
scroll to position [7, 7]
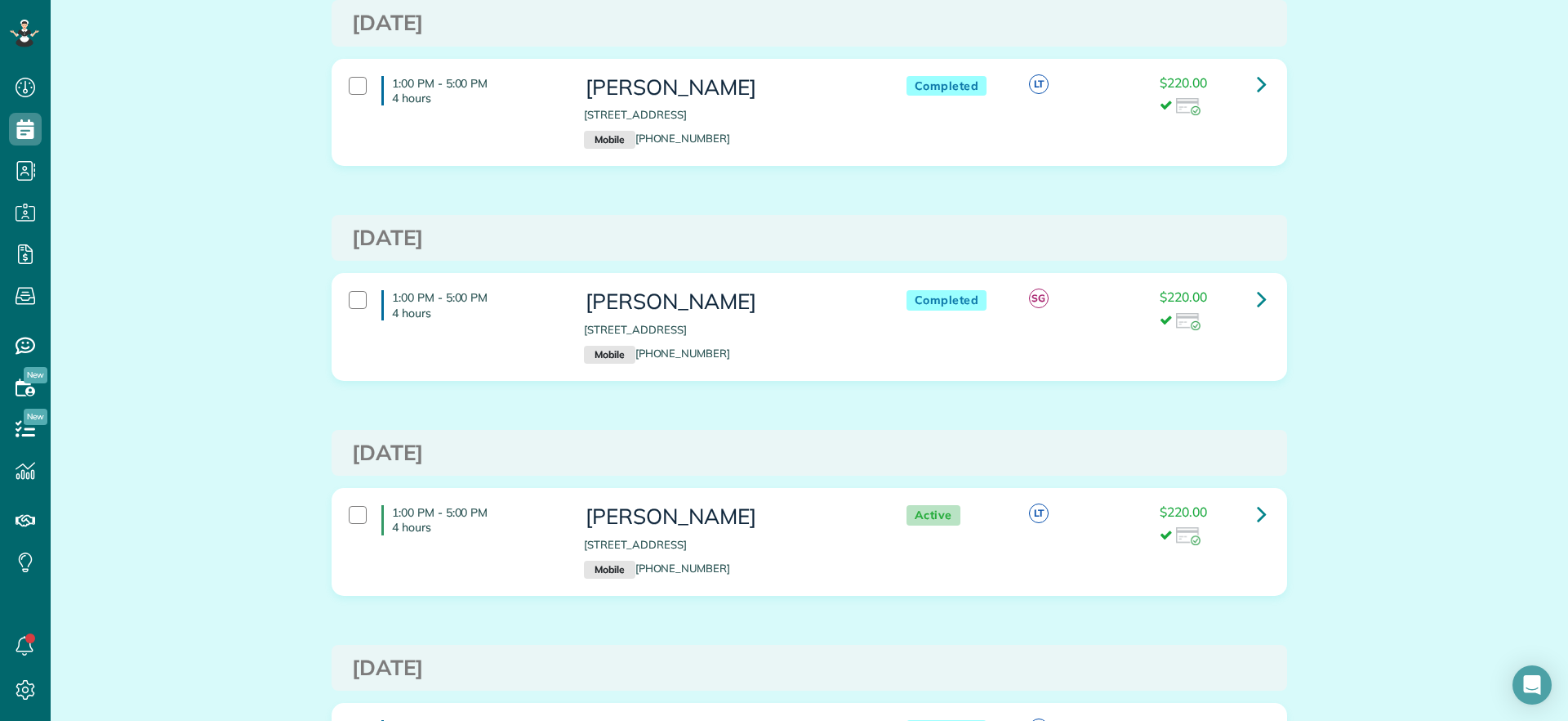
scroll to position [0, 0]
